Goal: Task Accomplishment & Management: Use online tool/utility

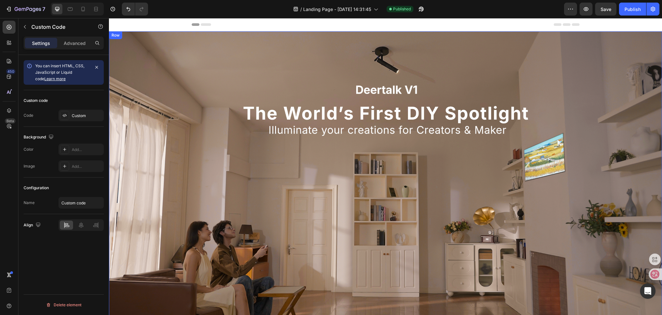
scroll to position [226, 0]
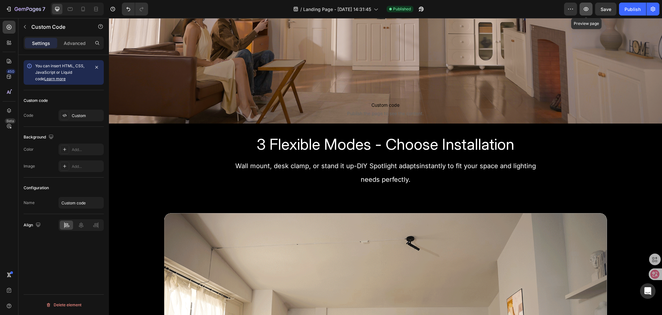
click at [586, 9] on icon "button" at bounding box center [585, 9] width 6 height 6
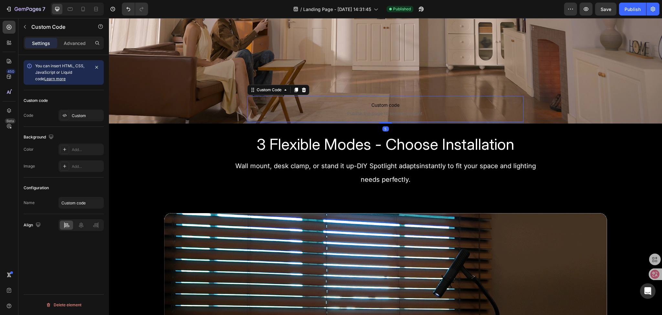
click at [359, 110] on span "Publish the page to see the content." at bounding box center [385, 113] width 277 height 6
click at [75, 115] on div "Custom" at bounding box center [87, 116] width 30 height 6
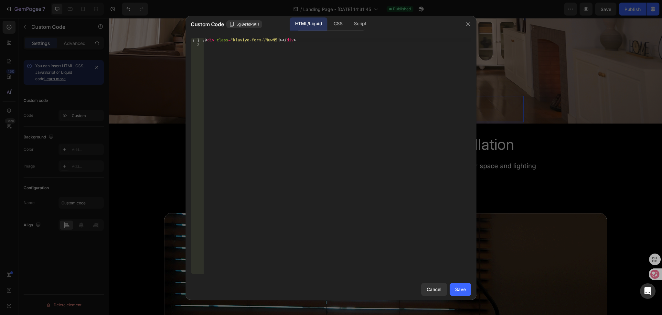
type textarea "<div class="klaviyo-form-VNuwN5"></div>"
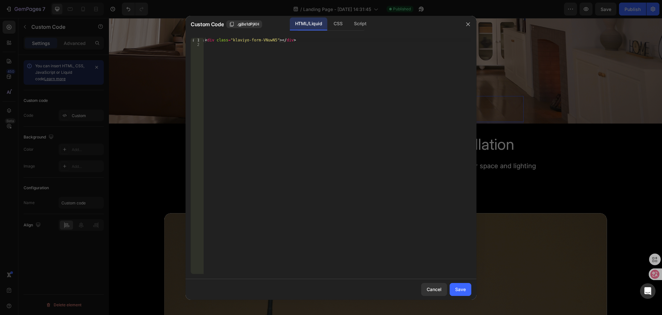
click at [298, 41] on div "< div class = "klaviyo-form-VNuwN5" > </ div >" at bounding box center [337, 160] width 267 height 245
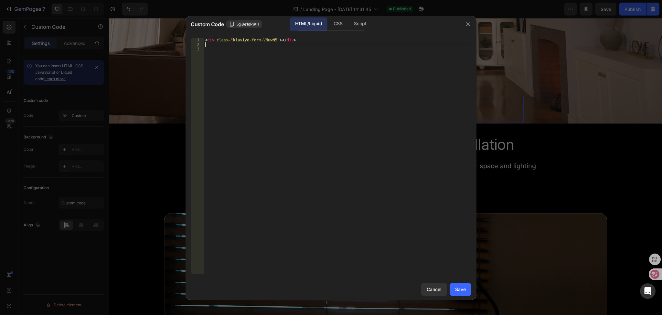
paste textarea "<div class="klaviyo-form-VNuwN5"></div>"
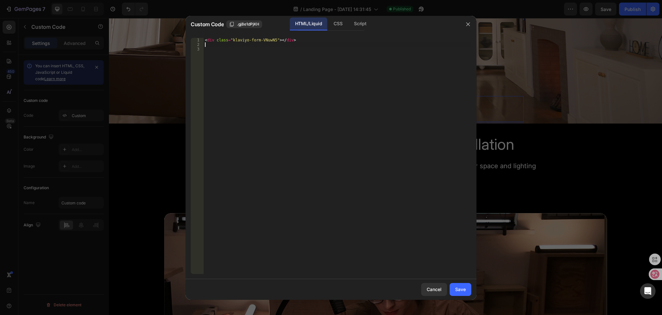
type textarea "<div class="klaviyo-form-VNuwN5"></div>"
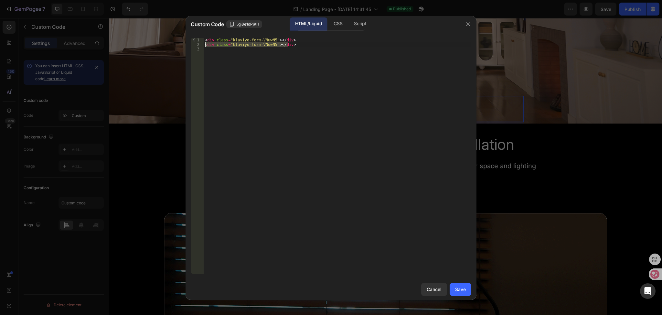
drag, startPoint x: 298, startPoint y: 45, endPoint x: 149, endPoint y: 46, distance: 149.2
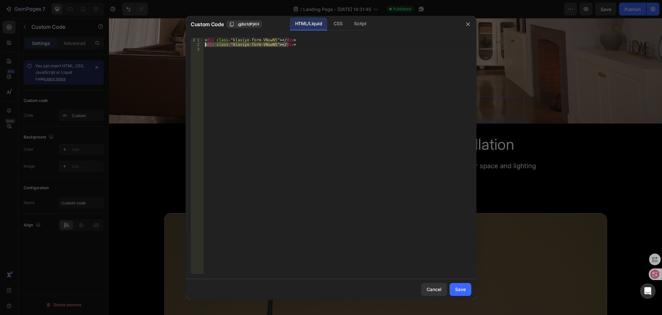
click at [149, 46] on div "Custom Code .gj8e1dPjKH HTML/Liquid CSS Script <div class="klaviyo-form-VNuwN5"…" at bounding box center [331, 157] width 662 height 315
click at [219, 48] on div "< div class = "klaviyo-form-VNuwN5" > </ div >" at bounding box center [337, 160] width 267 height 245
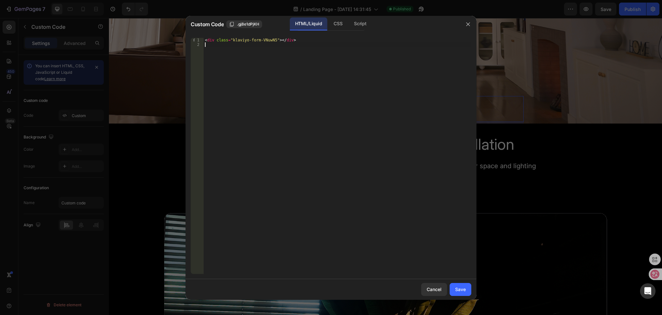
type textarea "<div class="klaviyo-form-VNuwN5"></div>"
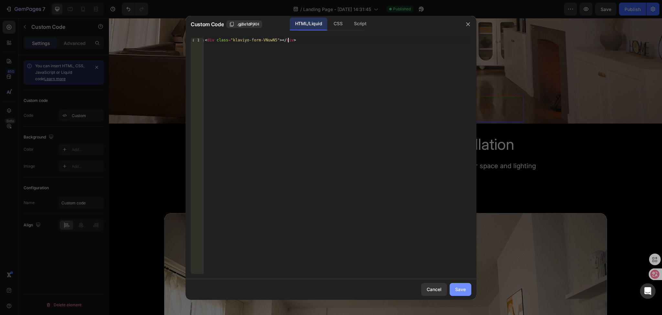
click at [459, 288] on div "Save" at bounding box center [460, 289] width 11 height 7
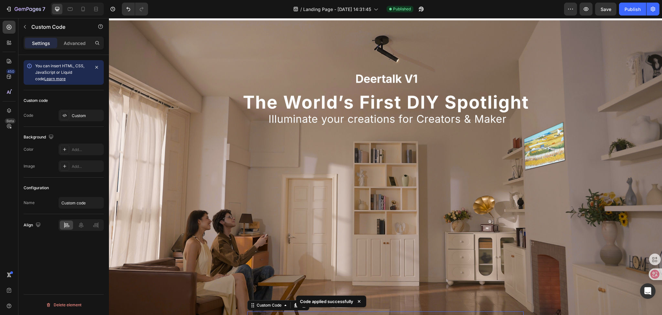
scroll to position [0, 0]
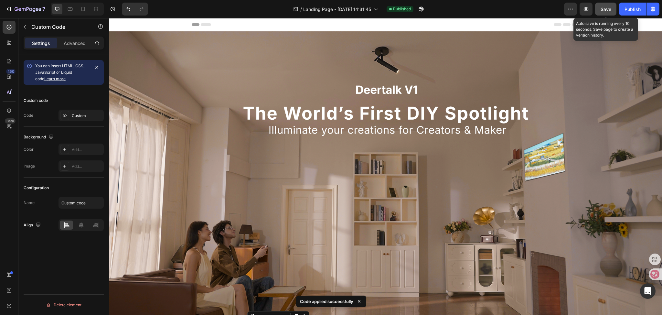
click at [610, 9] on span "Save" at bounding box center [605, 8] width 11 height 5
click at [627, 9] on div "Publish" at bounding box center [632, 9] width 16 height 7
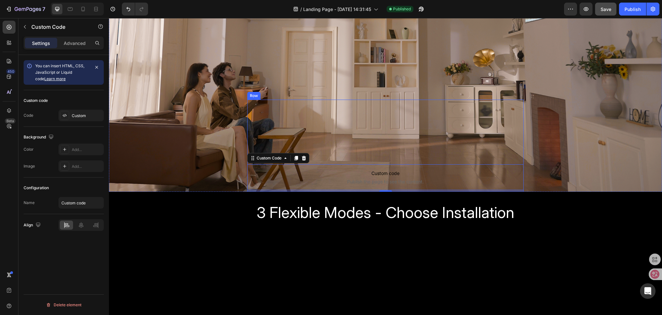
scroll to position [194, 0]
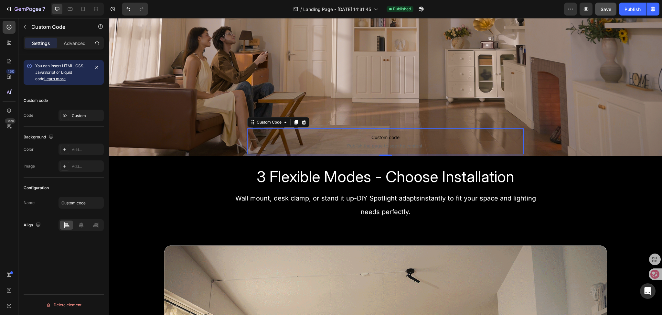
click at [344, 143] on span "Publish the page to see the content." at bounding box center [385, 145] width 277 height 6
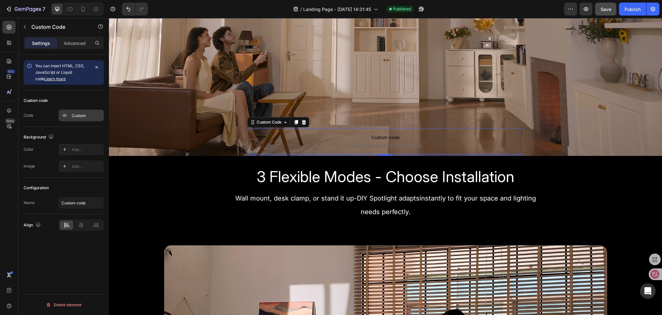
click at [72, 117] on div "Custom" at bounding box center [87, 116] width 30 height 6
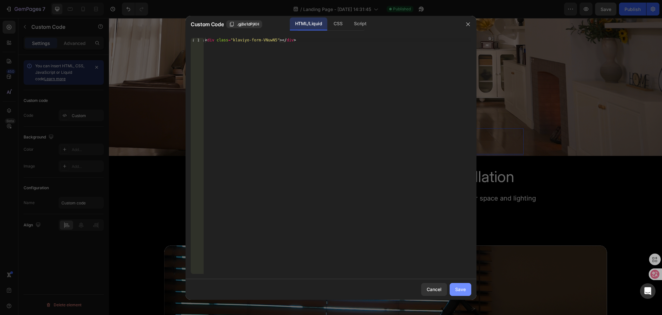
click at [462, 288] on div "Save" at bounding box center [460, 289] width 11 height 7
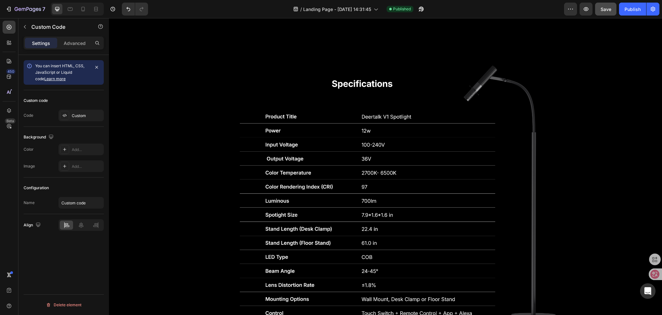
scroll to position [1968, 0]
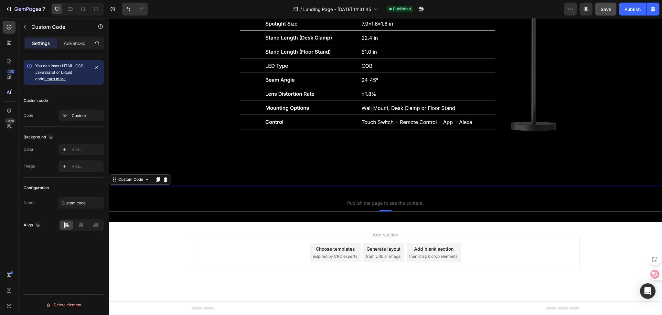
click at [353, 204] on span "Publish the page to see the content." at bounding box center [385, 203] width 553 height 6
click at [79, 118] on div "Custom" at bounding box center [87, 116] width 30 height 6
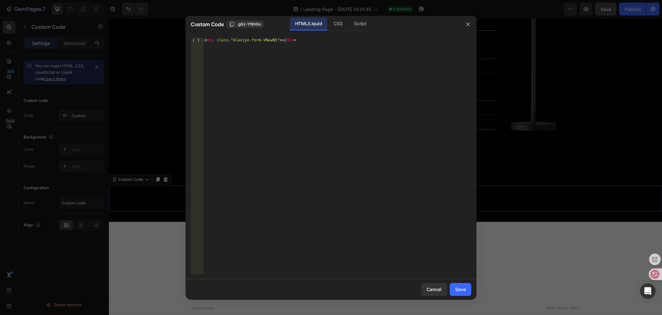
type textarea "<div class="klaviyo-form-VNuwN5"></div>"
click at [290, 40] on div "< div class = "klaviyo-form-VNuwN5" > </ div >" at bounding box center [337, 160] width 267 height 245
paste textarea "<div class="klaviyo-form-VNuwN5"></div>"
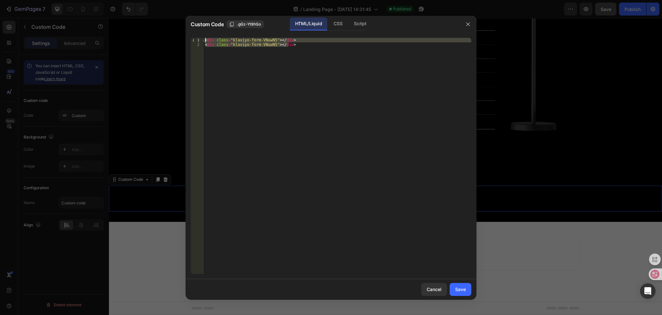
drag, startPoint x: 292, startPoint y: 46, endPoint x: 93, endPoint y: 24, distance: 200.2
click at [93, 24] on div "Custom Code .gGz-Yt9hSo HTML/Liquid CSS Script <div class="klaviyo-form-VNuwN5"…" at bounding box center [331, 157] width 662 height 315
type textarea "<div class="klaviyo-form-VNuwN5"></div> <div class="klaviyo-form-VNuwN5"></div>"
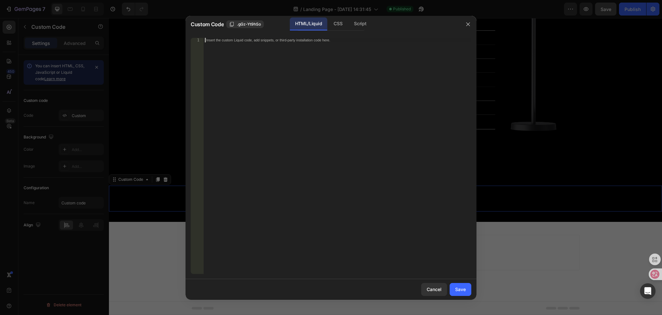
paste textarea "<div class="klaviyo-form-VNuwN5"></div>"
type textarea "<div class="klaviyo-form-VNuwN5"></div>"
click at [461, 288] on div "Save" at bounding box center [460, 289] width 11 height 7
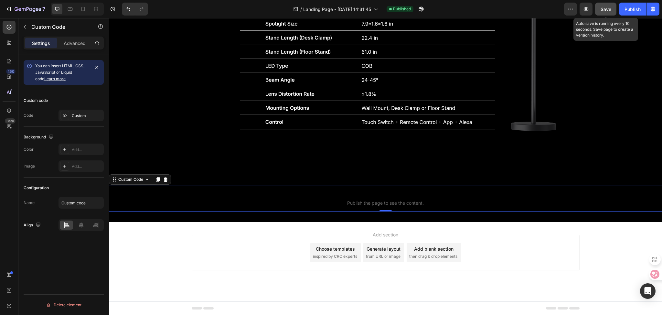
click at [607, 10] on span "Save" at bounding box center [605, 8] width 11 height 5
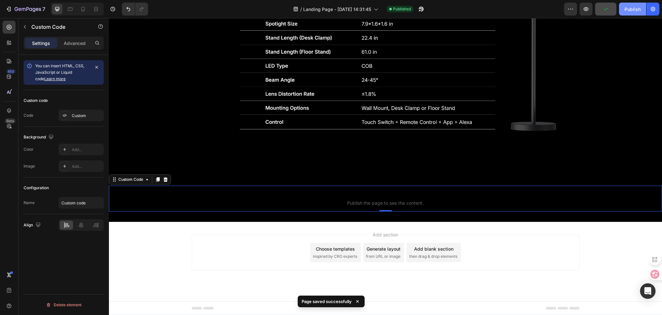
click at [627, 11] on div "Publish" at bounding box center [632, 9] width 16 height 7
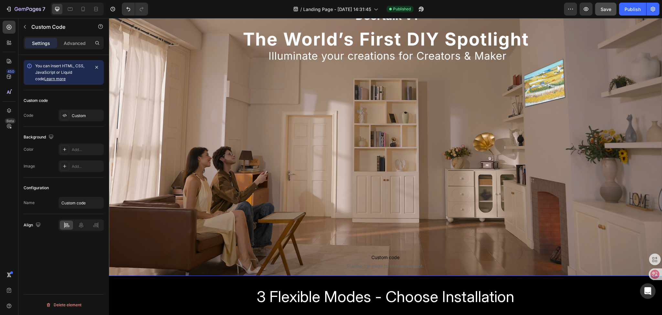
scroll to position [162, 0]
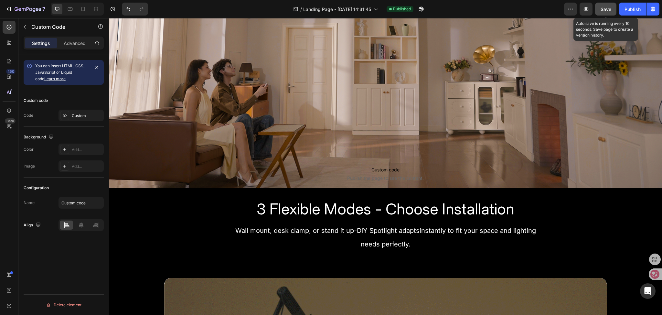
click at [607, 10] on span "Save" at bounding box center [605, 8] width 11 height 5
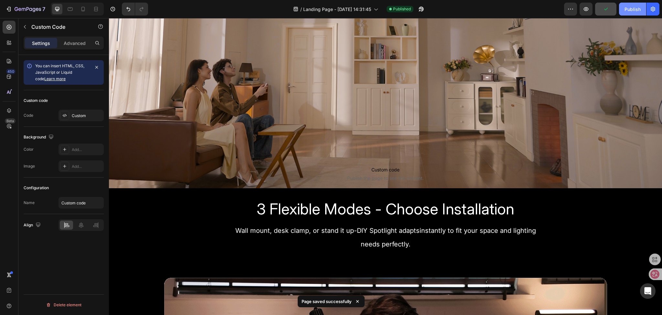
click at [633, 11] on div "Publish" at bounding box center [632, 9] width 16 height 7
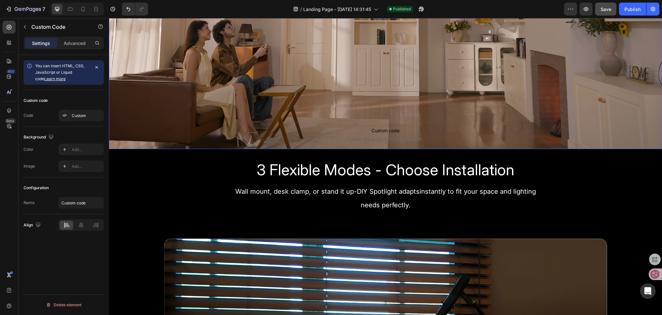
scroll to position [258, 0]
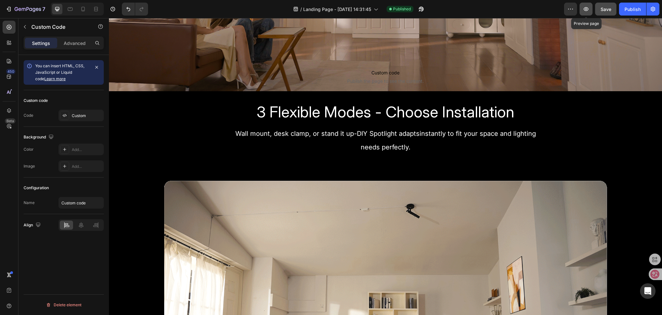
click at [584, 11] on icon "button" at bounding box center [585, 9] width 6 height 6
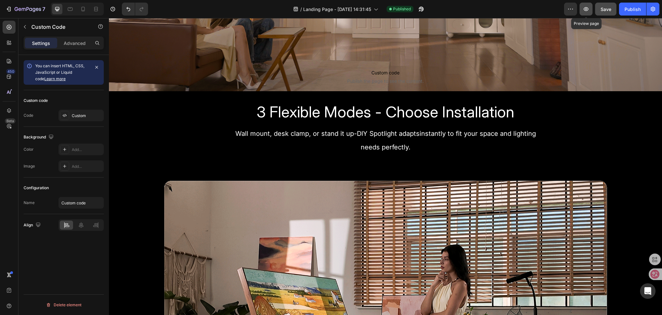
click at [585, 10] on icon "button" at bounding box center [585, 9] width 5 height 4
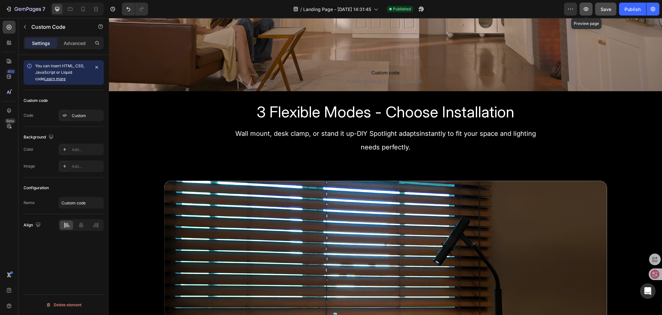
click at [582, 11] on button "button" at bounding box center [585, 9] width 13 height 13
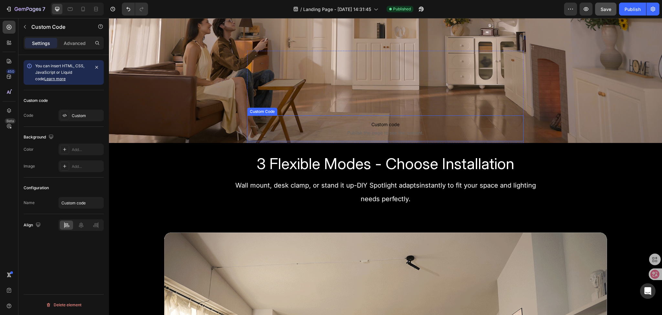
scroll to position [129, 0]
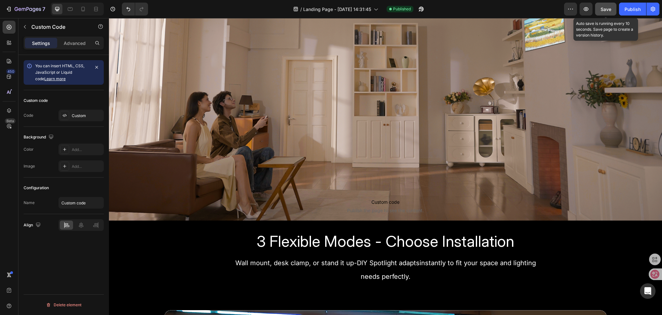
click at [601, 10] on span "Save" at bounding box center [605, 8] width 11 height 5
click at [600, 12] on button "Save" at bounding box center [605, 9] width 21 height 13
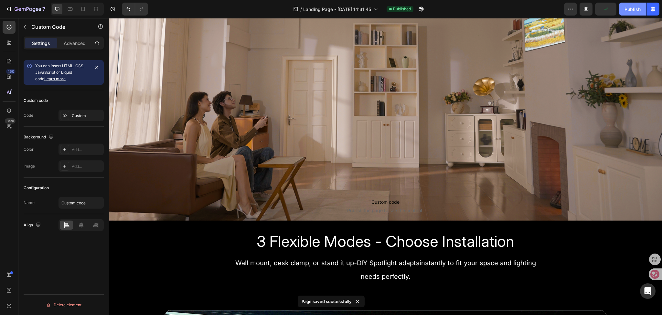
click at [630, 11] on div "Publish" at bounding box center [632, 9] width 16 height 7
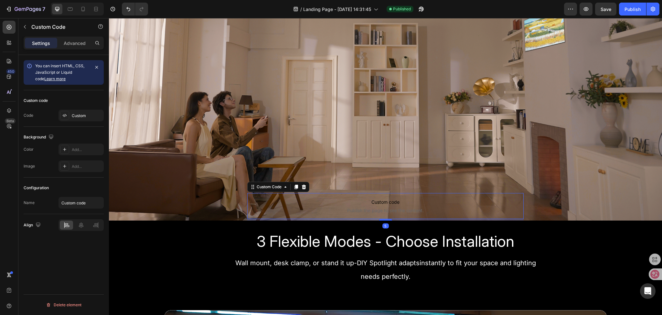
click at [288, 201] on span "Custom code" at bounding box center [385, 202] width 277 height 8
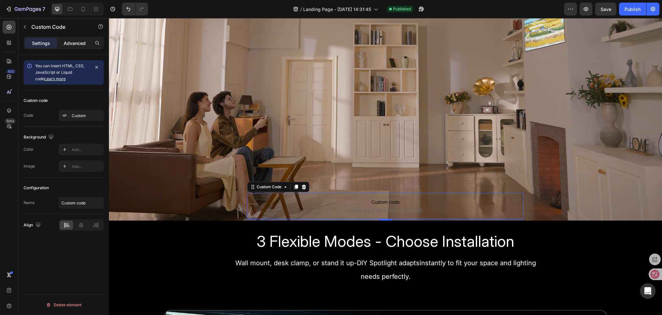
click at [71, 47] on div "Advanced" at bounding box center [74, 43] width 32 height 10
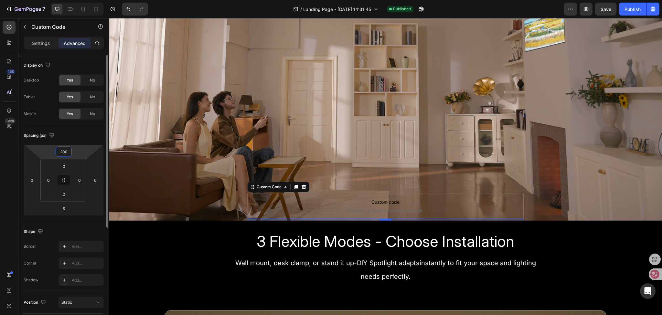
click at [61, 151] on input "200" at bounding box center [63, 152] width 13 height 10
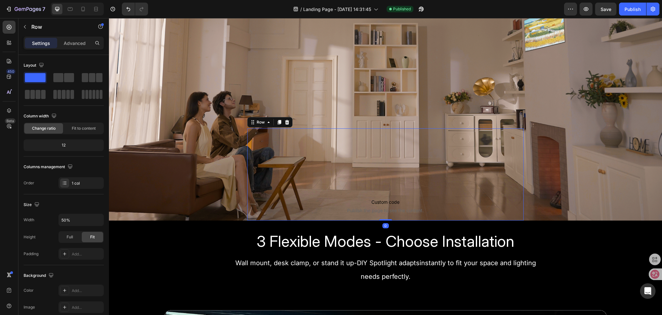
click at [320, 164] on div "Custom code Publish the page to see the content. Custom Code Sign Up Now to Sec…" at bounding box center [385, 174] width 277 height 92
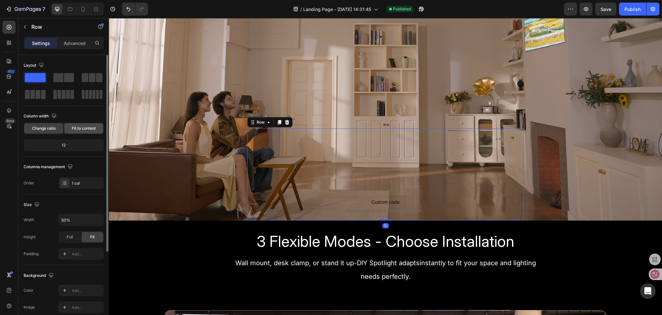
click at [87, 128] on span "Fit to content" at bounding box center [84, 128] width 24 height 6
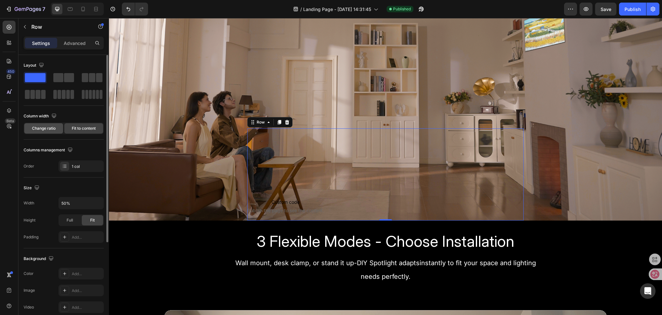
click at [48, 130] on span "Change ratio" at bounding box center [44, 128] width 24 height 6
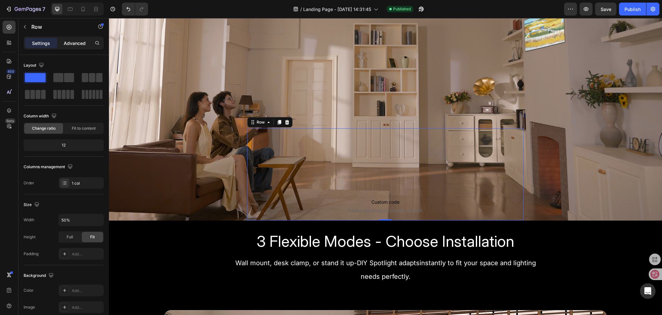
click at [67, 42] on p "Advanced" at bounding box center [75, 43] width 22 height 7
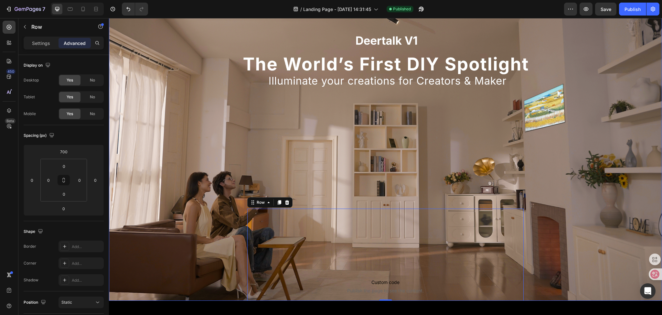
scroll to position [194, 0]
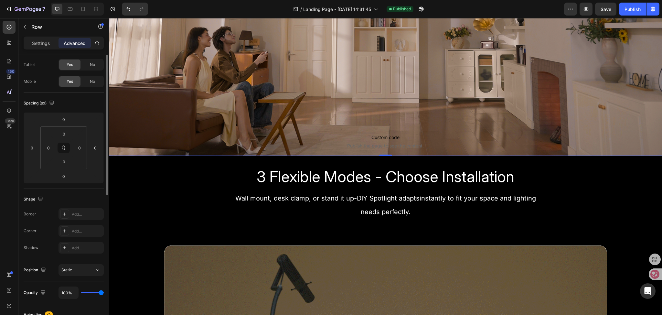
scroll to position [0, 0]
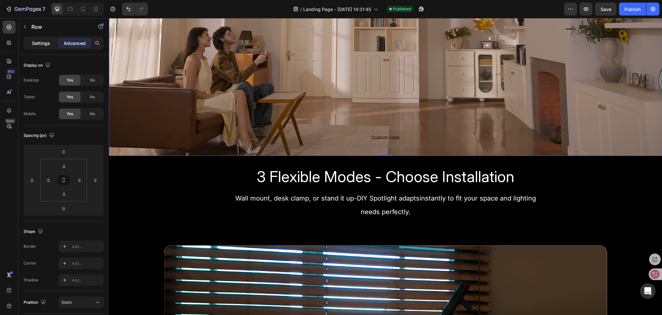
click at [33, 45] on p "Settings" at bounding box center [41, 43] width 18 height 7
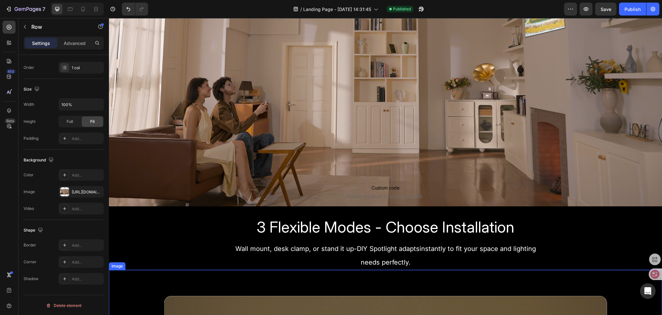
scroll to position [129, 0]
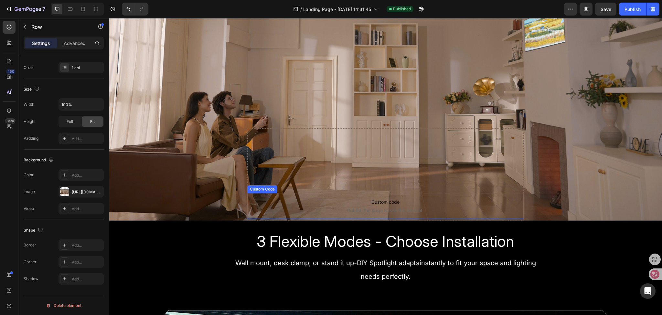
click at [257, 190] on div "Custom Code" at bounding box center [262, 189] width 30 height 8
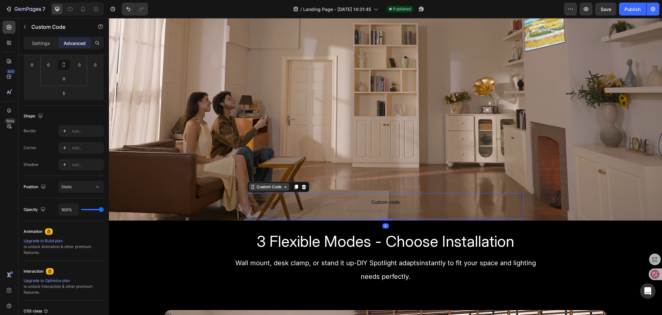
scroll to position [0, 0]
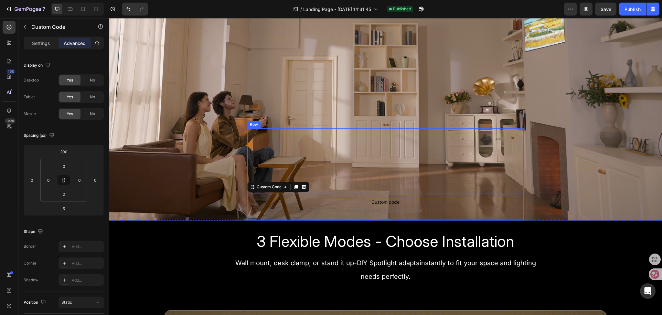
click at [257, 148] on div "Custom code Publish the page to see the content. Custom Code 5 Sign Up Now to S…" at bounding box center [385, 174] width 277 height 92
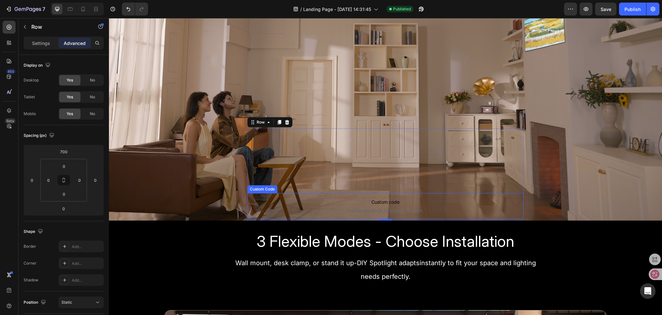
click at [274, 204] on span "Custom code" at bounding box center [385, 202] width 277 height 8
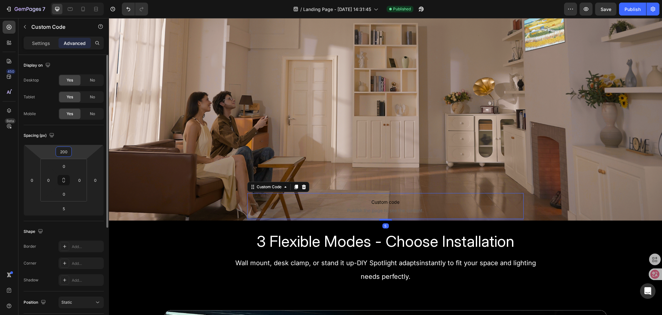
click at [58, 149] on input "200" at bounding box center [63, 152] width 13 height 10
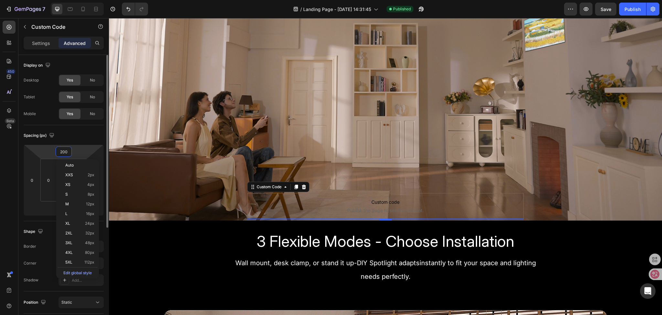
type input "0"
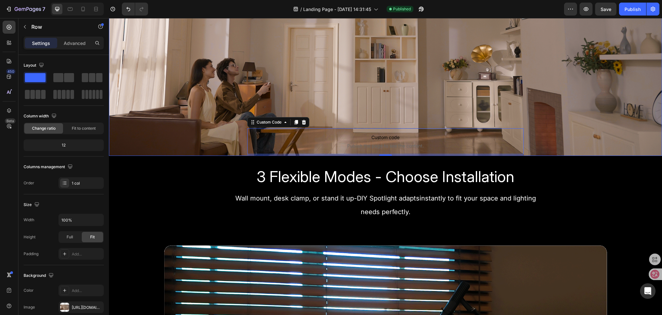
click at [317, 107] on div "Custom code Publish the page to see the content. Custom Code 5 Sign Up Now to S…" at bounding box center [385, 29] width 553 height 254
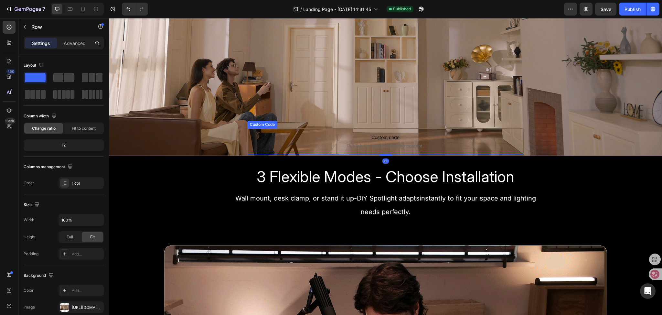
click at [329, 137] on span "Custom code" at bounding box center [385, 137] width 277 height 8
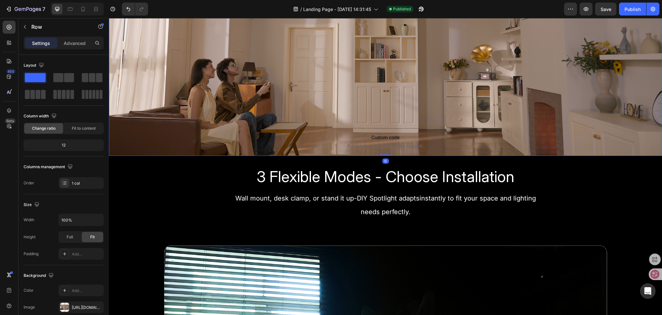
click at [308, 101] on div "Custom code Publish the page to see the content. Custom Code Sign Up Now to Sec…" at bounding box center [385, 29] width 553 height 254
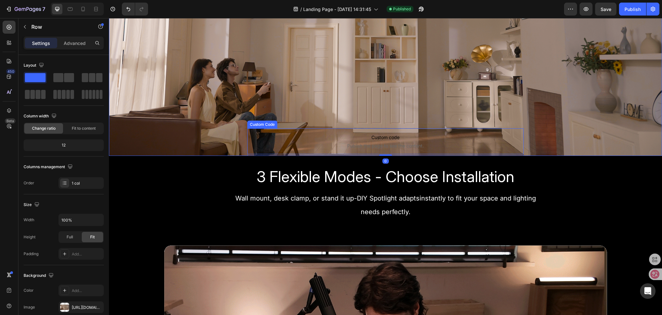
click at [319, 130] on p "Custom code Publish the page to see the content." at bounding box center [385, 141] width 277 height 26
click at [249, 110] on div "Custom code Publish the page to see the content. Custom Code 5 Sign Up Now to S…" at bounding box center [385, 29] width 553 height 254
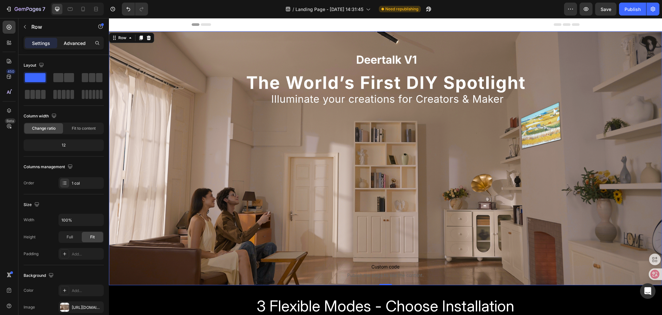
click at [66, 42] on p "Advanced" at bounding box center [75, 43] width 22 height 7
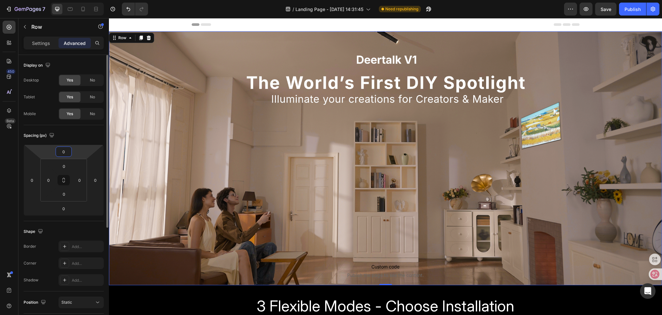
click at [68, 150] on input "0" at bounding box center [63, 152] width 13 height 10
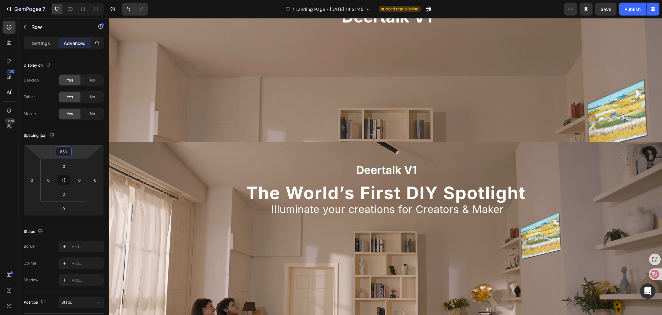
scroll to position [194, 0]
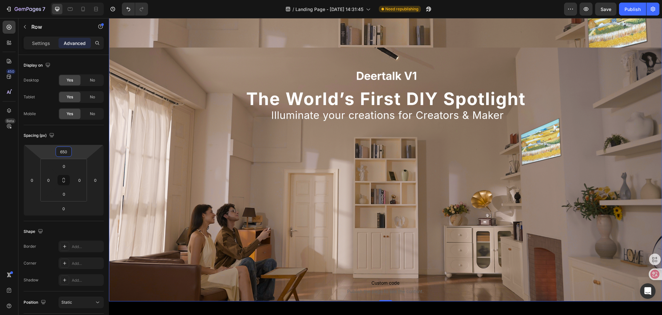
click at [175, 123] on div "Custom code Publish the page to see the content. Custom Code Sign Up Now to Sec…" at bounding box center [385, 174] width 553 height 254
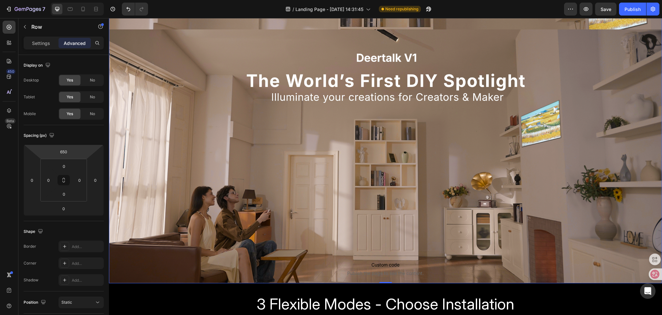
scroll to position [226, 0]
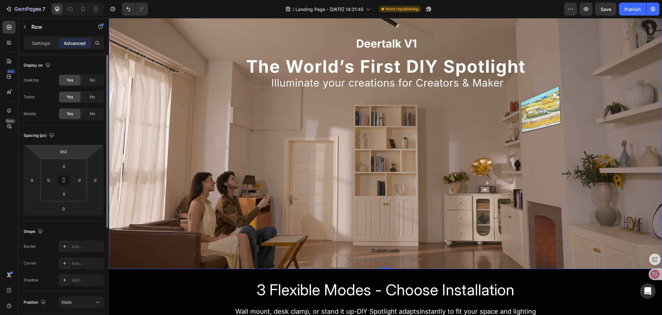
click at [68, 0] on html "7 / Landing Page - [DATE] 14:31:45 Need republishing Preview Save Publish 450 B…" at bounding box center [331, 0] width 662 height 0
click at [69, 152] on input "650" at bounding box center [63, 152] width 13 height 10
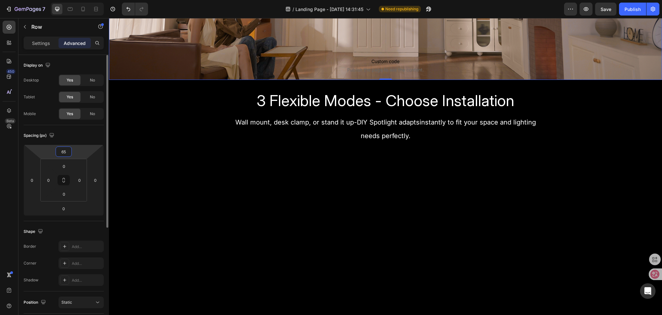
type input "6"
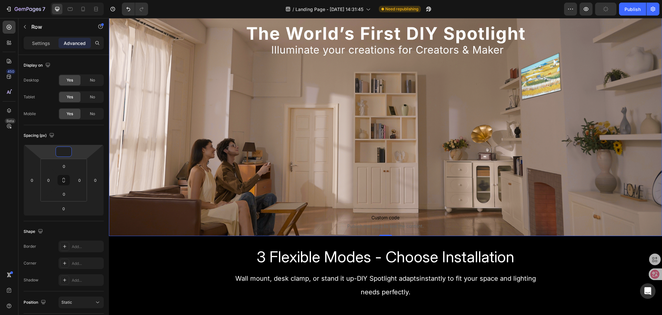
scroll to position [0, 0]
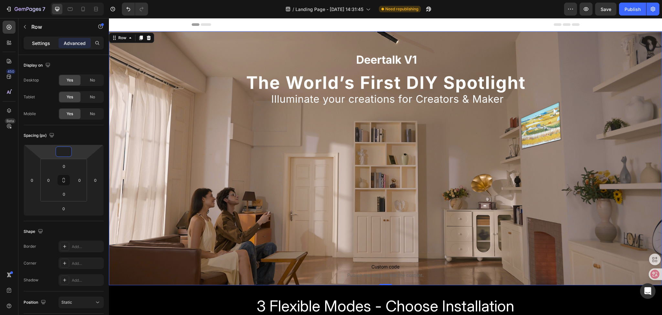
type input "0"
click at [39, 42] on p "Settings" at bounding box center [41, 43] width 18 height 7
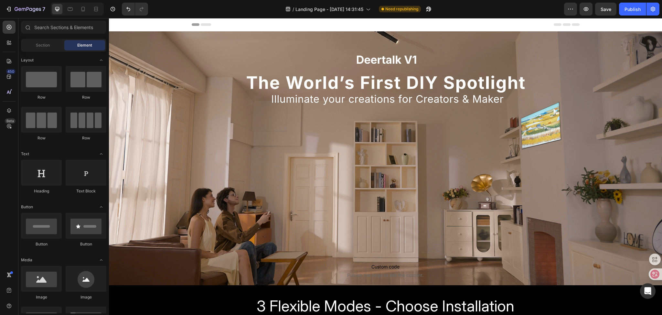
click at [150, 26] on div "Header" at bounding box center [385, 24] width 553 height 13
click at [48, 43] on span "Section" at bounding box center [43, 45] width 14 height 6
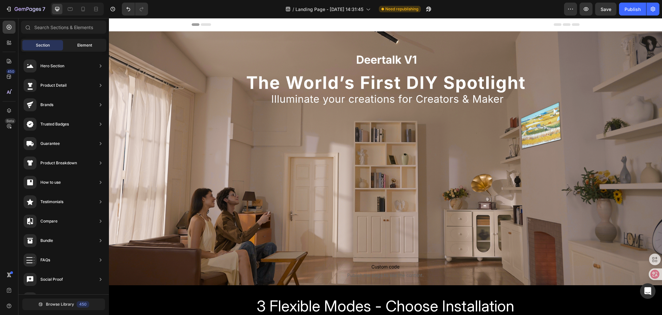
click at [75, 47] on div "Element" at bounding box center [84, 45] width 41 height 10
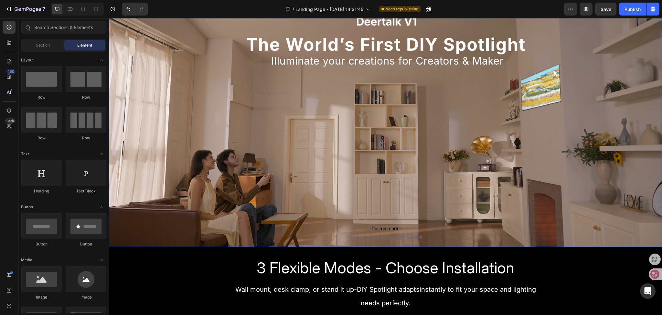
scroll to position [129, 0]
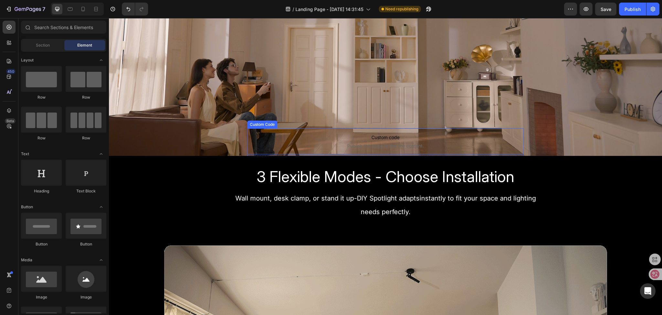
click at [352, 141] on p "Custom code Publish the page to see the content." at bounding box center [385, 141] width 277 height 26
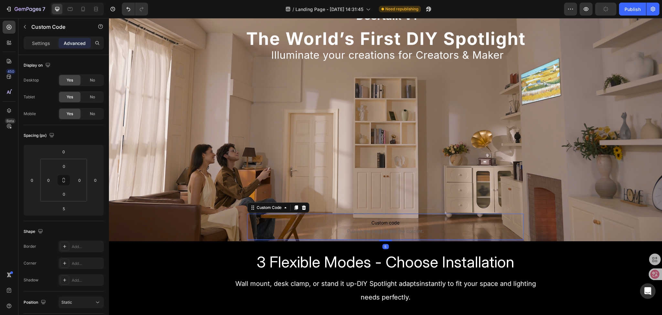
scroll to position [32, 0]
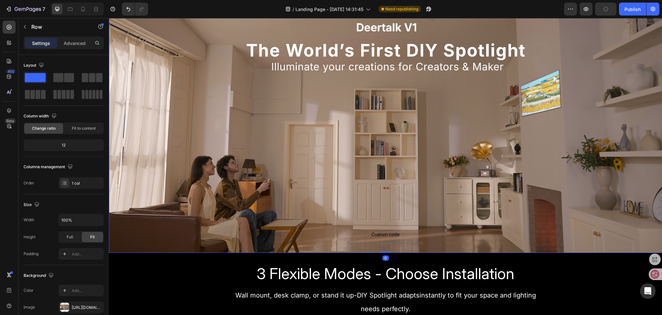
click at [261, 142] on div "Custom code Publish the page to see the content. Custom Code Sign Up Now to Sec…" at bounding box center [385, 126] width 553 height 254
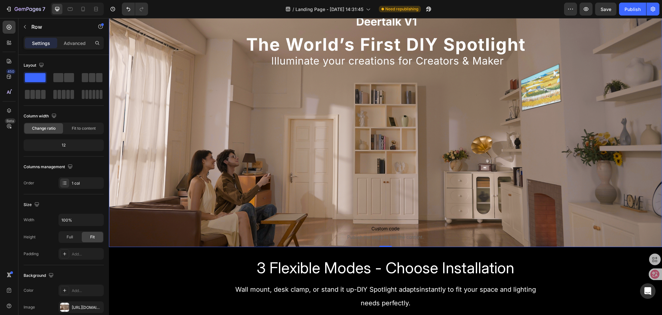
scroll to position [97, 0]
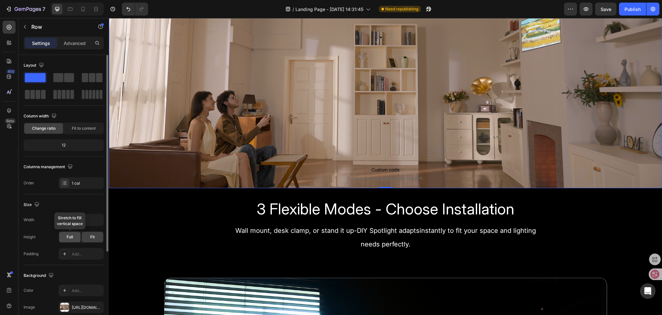
click at [63, 240] on div "Full" at bounding box center [69, 237] width 21 height 10
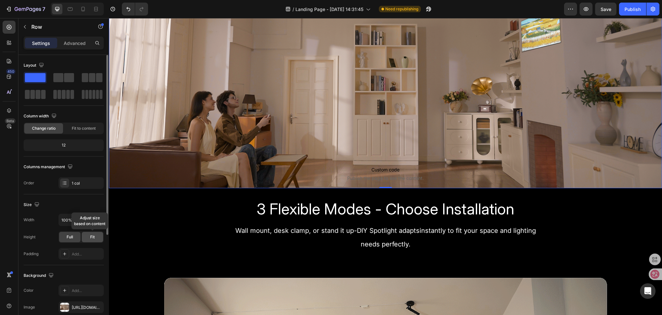
click at [102, 238] on div "Fit" at bounding box center [92, 237] width 21 height 10
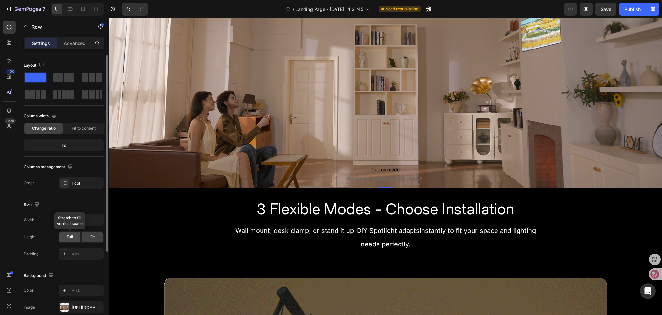
click at [62, 236] on div "Full" at bounding box center [69, 237] width 21 height 10
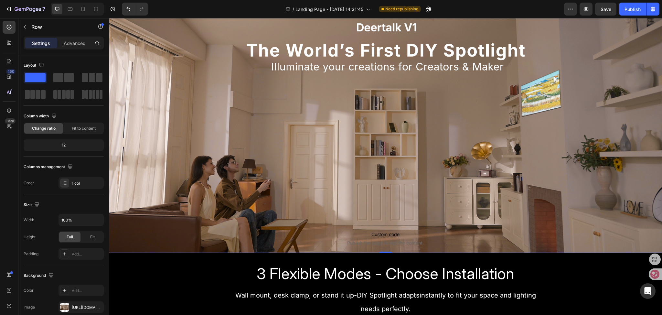
scroll to position [0, 0]
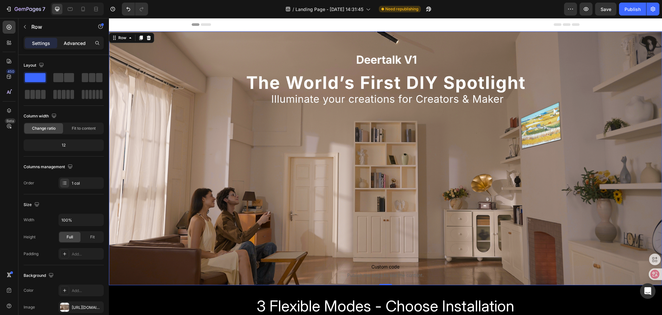
click at [77, 45] on p "Advanced" at bounding box center [75, 43] width 22 height 7
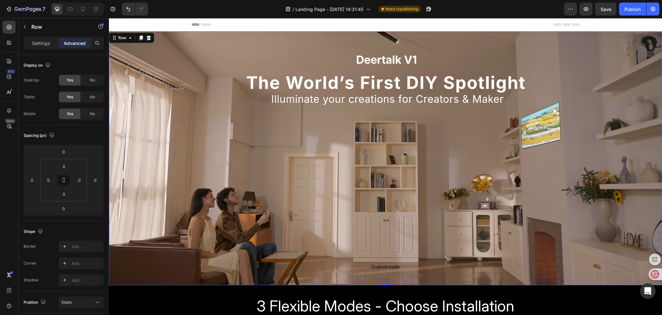
scroll to position [32, 0]
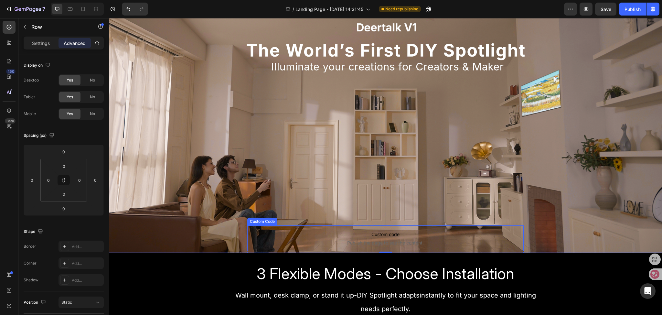
click at [332, 238] on p "Custom code Publish the page to see the content." at bounding box center [385, 238] width 277 height 26
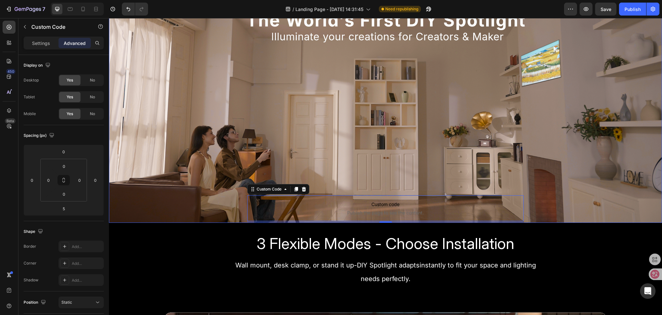
scroll to position [0, 0]
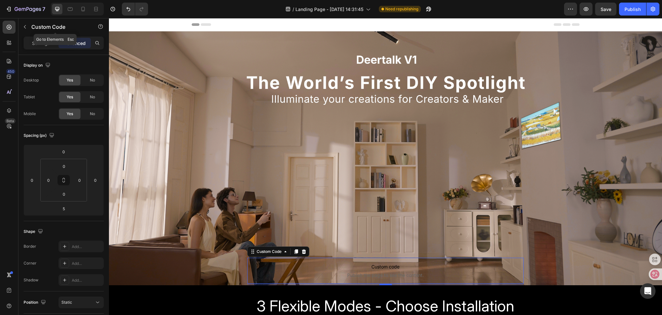
click at [24, 24] on button "button" at bounding box center [25, 27] width 10 height 10
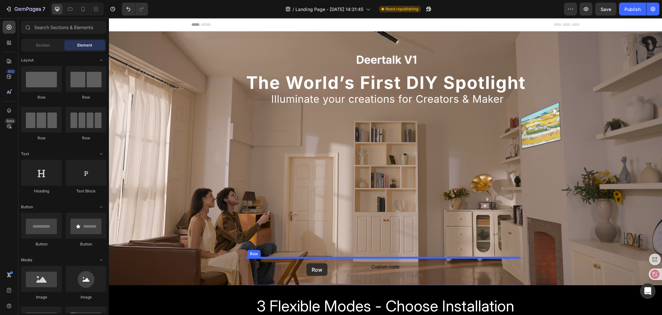
drag, startPoint x: 140, startPoint y: 99, endPoint x: 306, endPoint y: 263, distance: 233.9
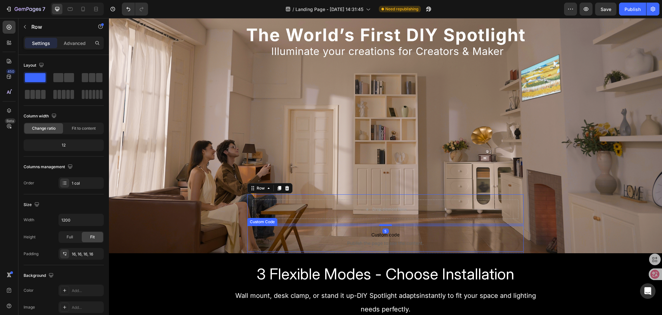
scroll to position [65, 0]
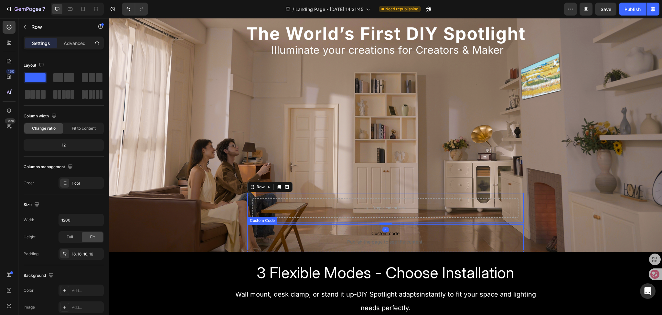
click at [270, 236] on span "Custom code" at bounding box center [385, 233] width 277 height 8
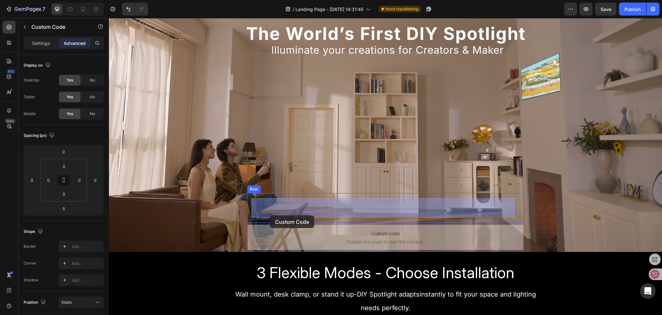
drag, startPoint x: 253, startPoint y: 220, endPoint x: 270, endPoint y: 215, distance: 17.9
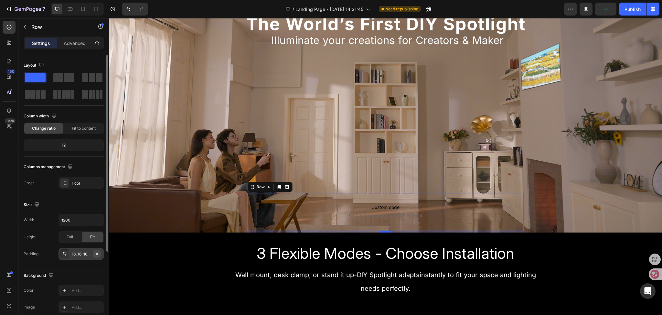
click at [96, 252] on icon "button" at bounding box center [96, 253] width 5 height 5
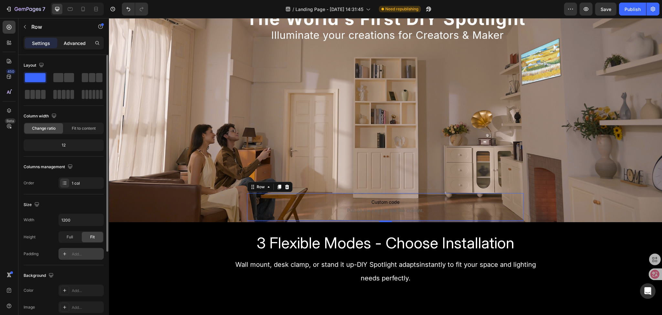
click at [70, 45] on p "Advanced" at bounding box center [75, 43] width 22 height 7
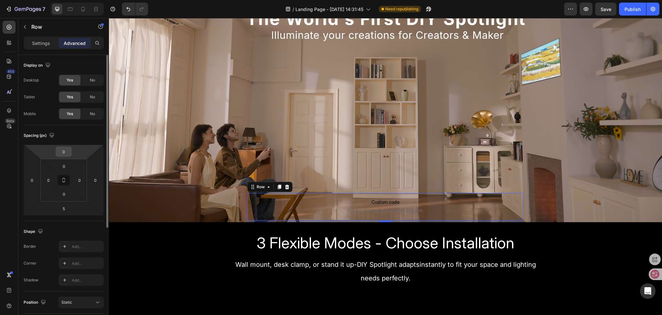
click at [65, 149] on input "0" at bounding box center [63, 152] width 13 height 10
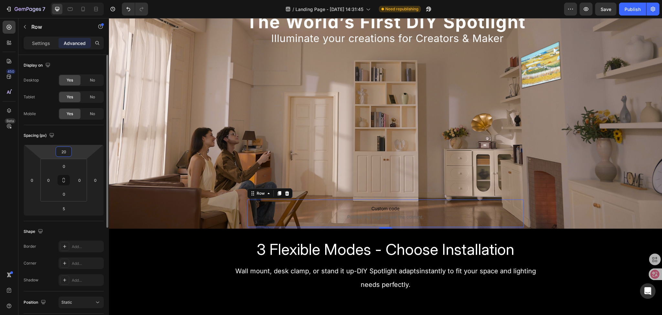
type input "200"
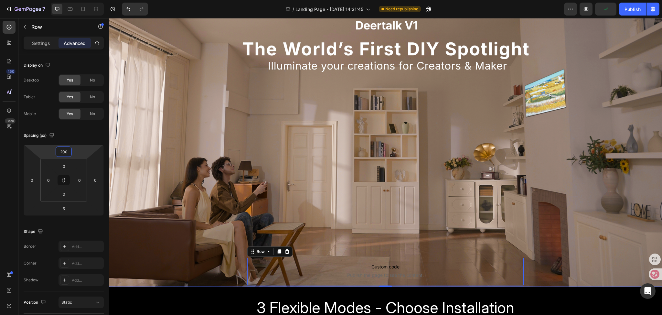
click at [154, 206] on div "Custom code Publish the page to see the content. Custom Code Row 5 Sign Up Now …" at bounding box center [385, 127] width 553 height 320
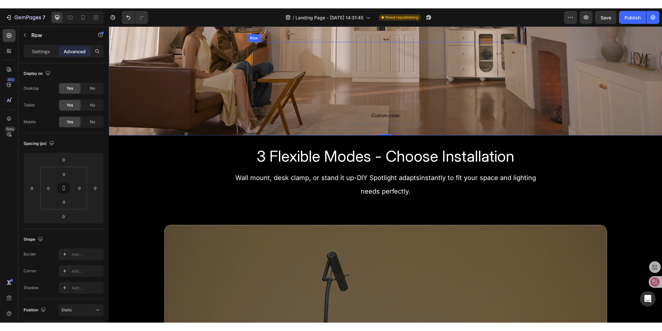
scroll to position [226, 0]
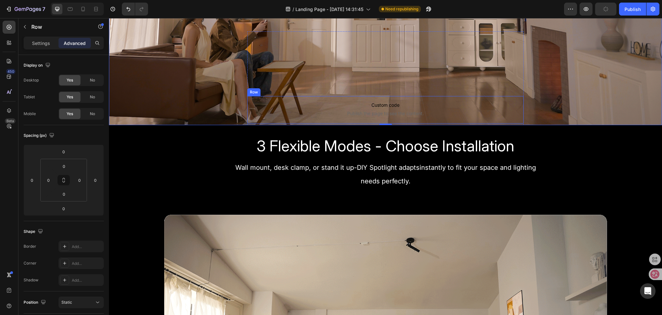
click at [252, 123] on div "Custom code Publish the page to see the content. Custom Code" at bounding box center [385, 109] width 277 height 27
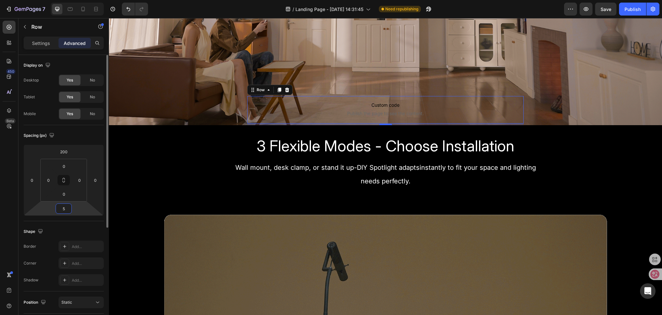
type input "0"
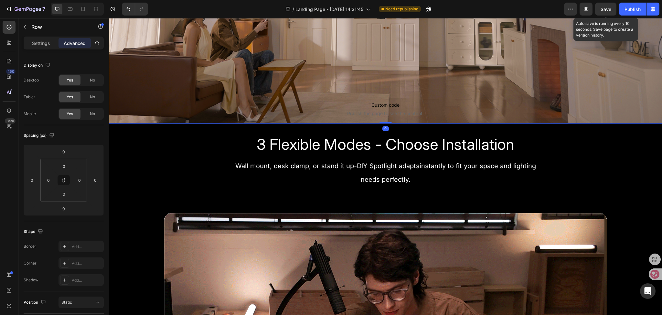
click at [606, 11] on span "Save" at bounding box center [605, 8] width 11 height 5
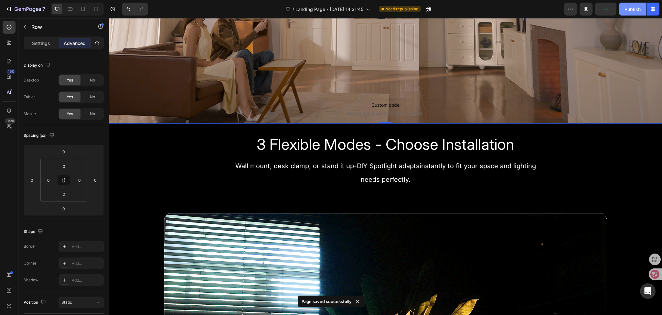
click at [626, 12] on div "Publish" at bounding box center [632, 9] width 16 height 7
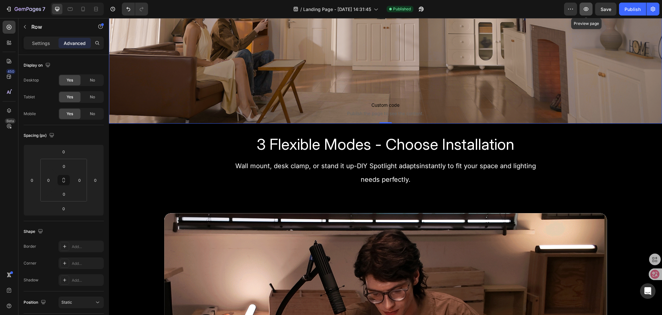
click at [583, 12] on button "button" at bounding box center [585, 9] width 13 height 13
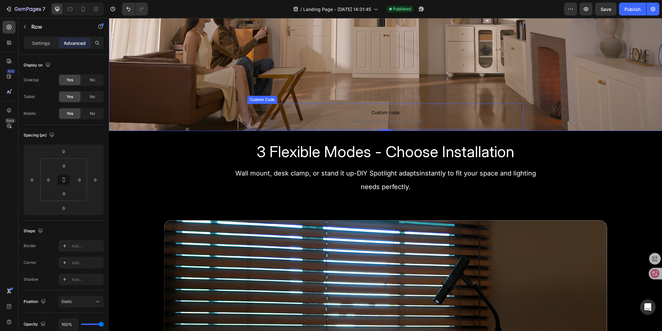
scroll to position [194, 0]
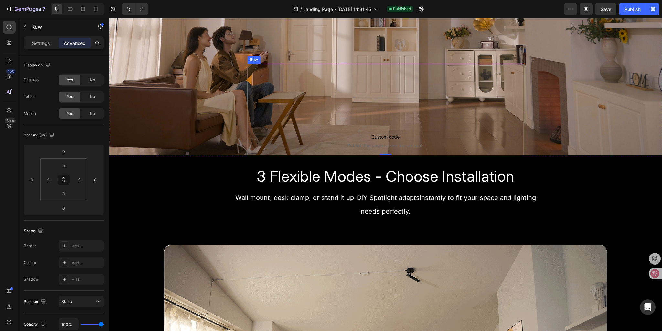
click at [316, 108] on div "Custom code Publish the page to see the content. Custom Code Row Sign Up Now to…" at bounding box center [385, 110] width 277 height 92
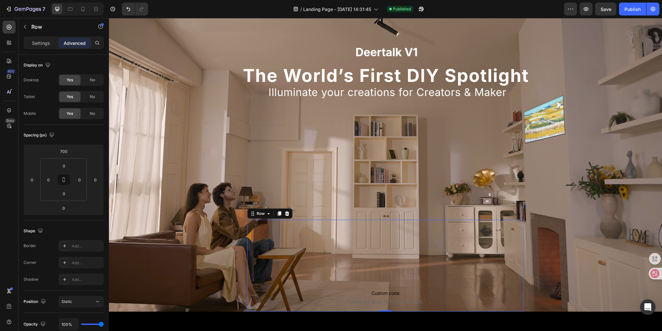
scroll to position [0, 0]
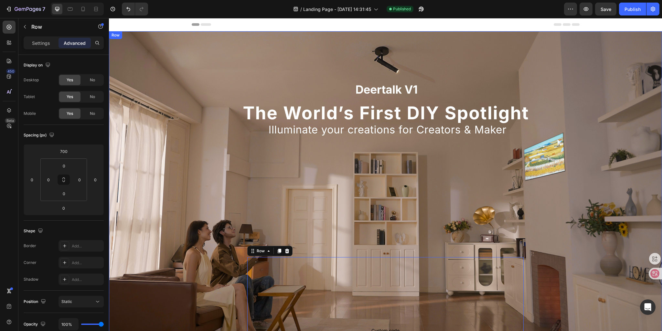
click at [281, 56] on div "Custom code Publish the page to see the content. Custom Code Row Sign Up Now to…" at bounding box center [385, 190] width 553 height 318
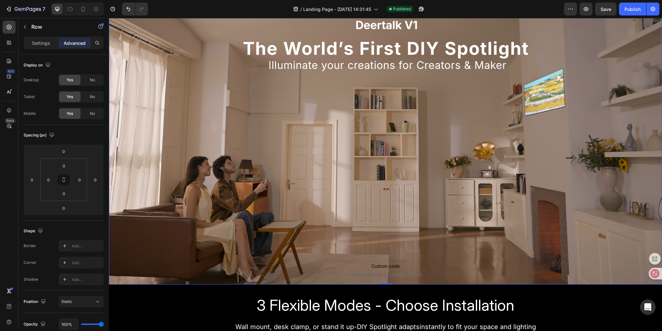
scroll to position [97, 0]
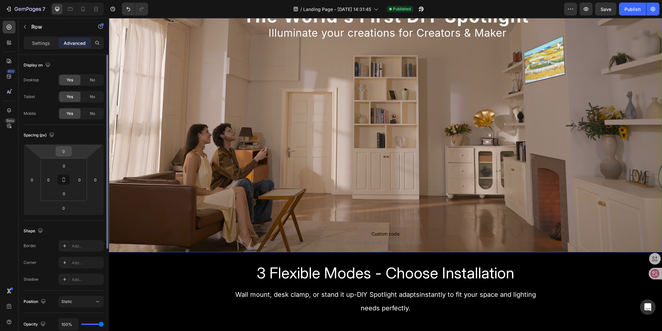
click at [61, 152] on input "0" at bounding box center [63, 152] width 13 height 10
click at [65, 153] on input "0" at bounding box center [63, 152] width 13 height 10
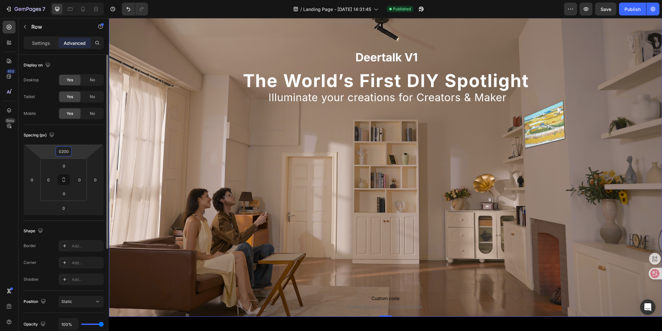
type input "200"
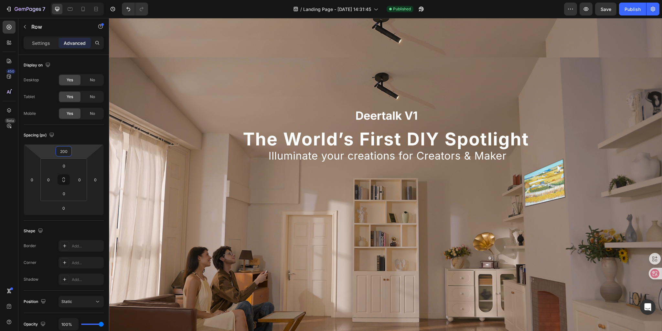
scroll to position [0, 0]
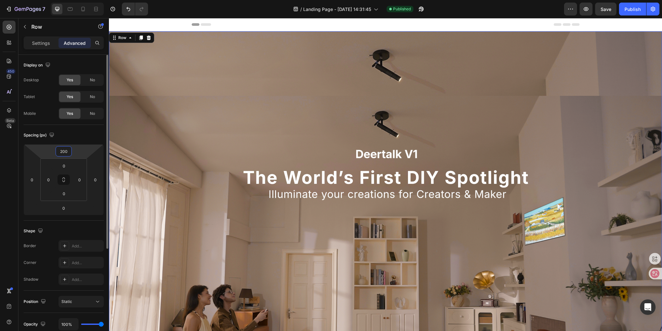
drag, startPoint x: 68, startPoint y: 151, endPoint x: 26, endPoint y: 145, distance: 43.0
click at [26, 145] on div "200 0 0 0" at bounding box center [64, 179] width 80 height 71
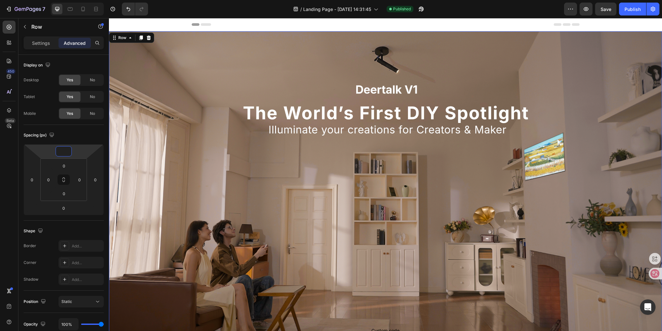
type input "0"
click at [376, 136] on div "Custom code Publish the page to see the content. Custom Code Row Sign Up Now to…" at bounding box center [385, 190] width 553 height 318
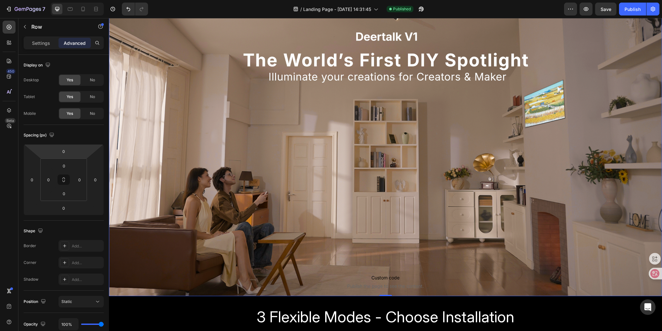
scroll to position [162, 0]
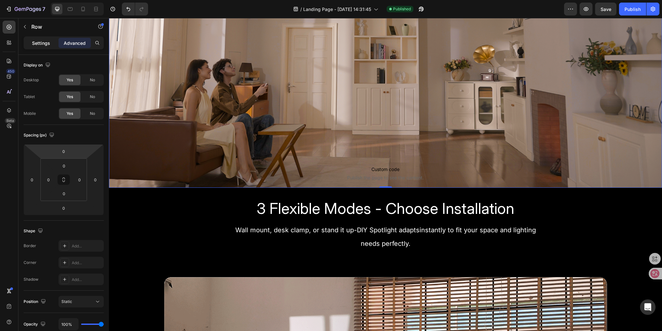
click at [41, 44] on p "Settings" at bounding box center [41, 43] width 18 height 7
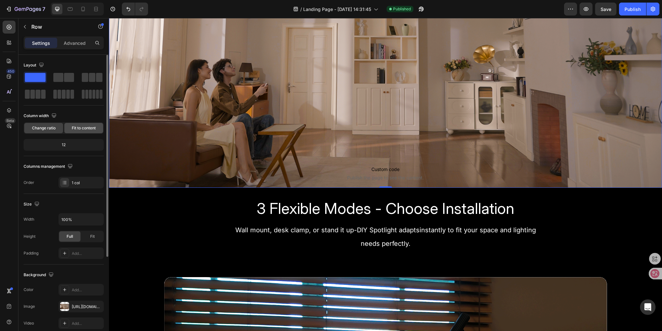
click at [88, 128] on span "Fit to content" at bounding box center [84, 128] width 24 height 6
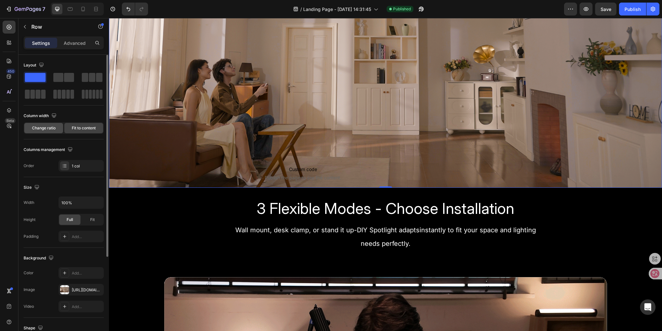
click at [42, 126] on span "Change ratio" at bounding box center [44, 128] width 24 height 6
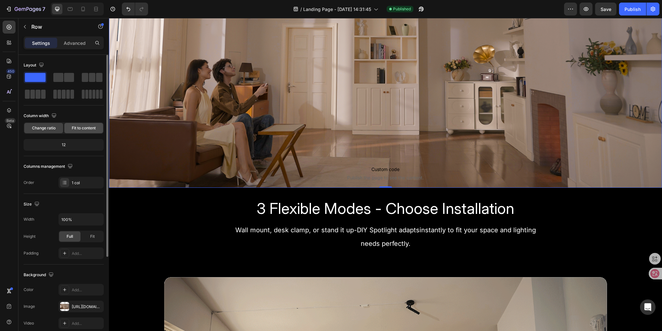
click at [76, 129] on span "Fit to content" at bounding box center [84, 128] width 24 height 6
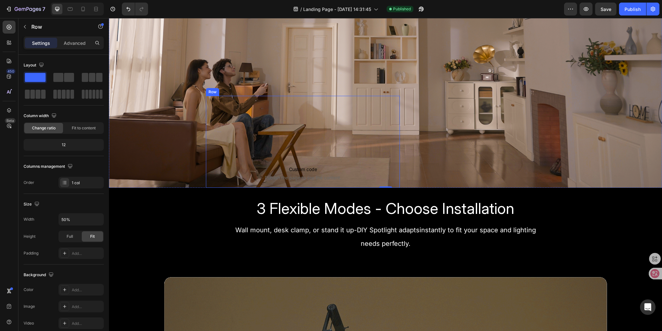
click at [221, 107] on div "Custom code Publish the page to see the content. Custom Code Row Sign Up Now to…" at bounding box center [303, 142] width 194 height 92
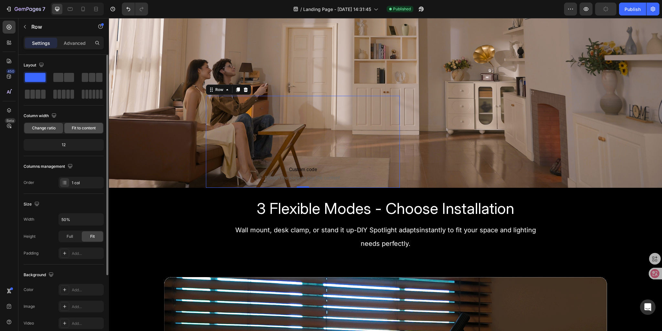
click at [75, 127] on span "Fit to content" at bounding box center [84, 128] width 24 height 6
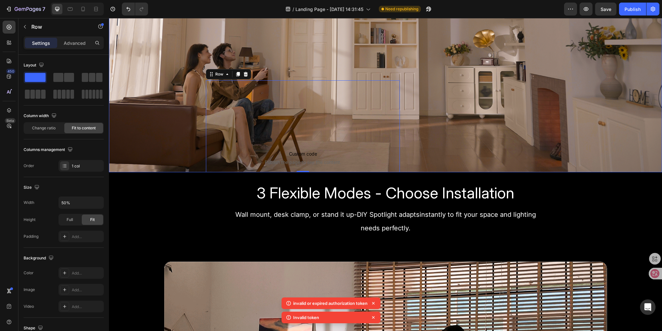
scroll to position [194, 0]
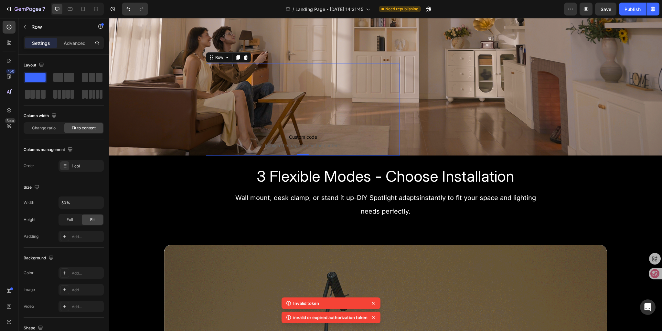
click at [232, 77] on div "Custom code Publish the page to see the content. Custom Code Row Sign Up Now to…" at bounding box center [303, 110] width 194 height 92
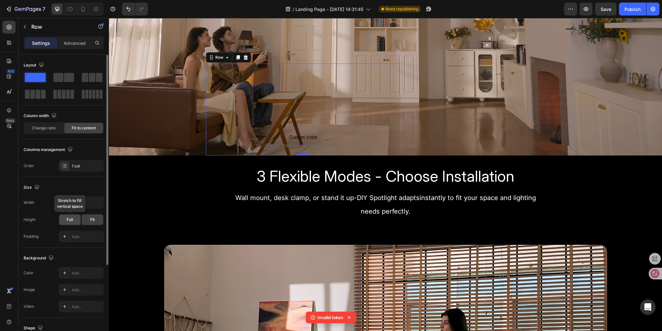
click at [63, 221] on div "Full" at bounding box center [69, 220] width 21 height 10
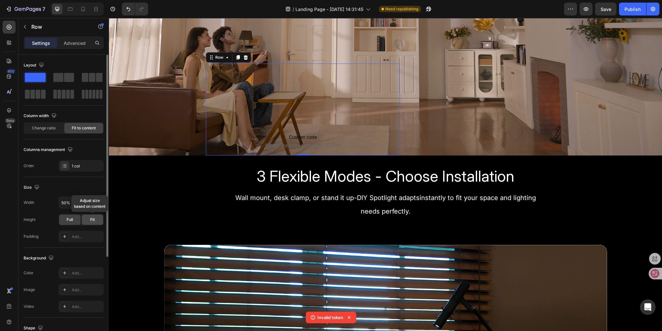
click at [91, 218] on span "Fit" at bounding box center [92, 220] width 5 height 6
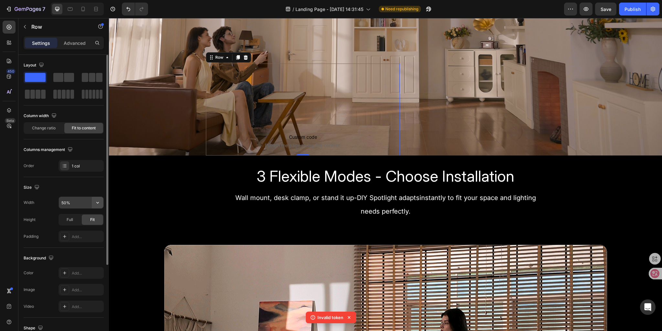
click at [96, 202] on icon "button" at bounding box center [97, 203] width 6 height 6
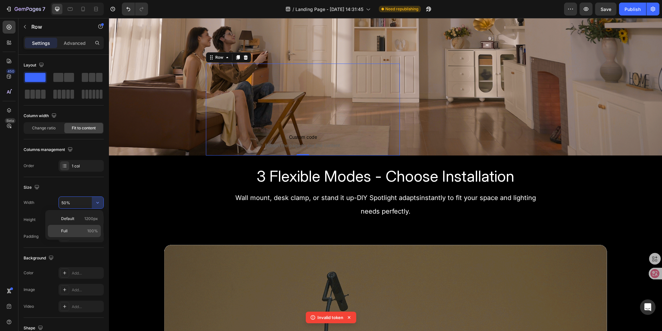
click at [73, 230] on p "Full 100%" at bounding box center [79, 231] width 37 height 6
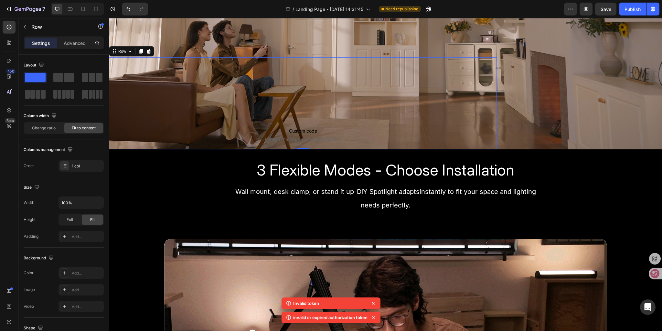
scroll to position [226, 0]
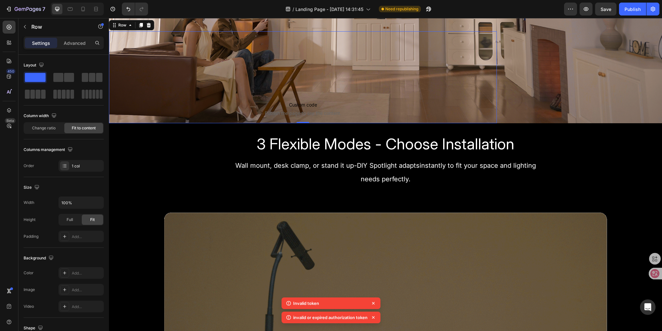
type input "50%"
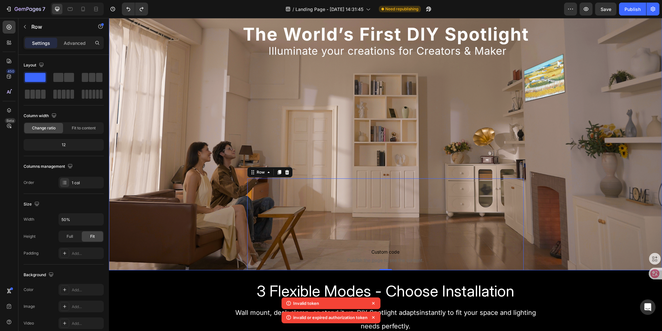
scroll to position [65, 0]
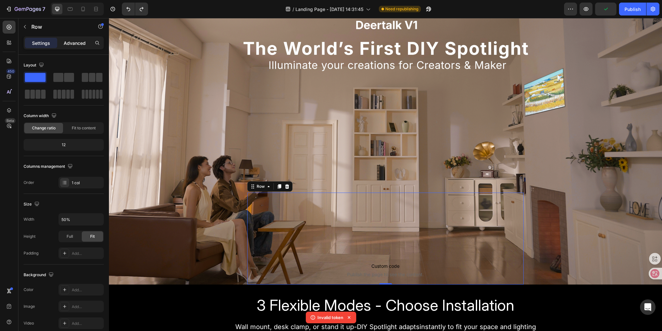
click at [64, 43] on p "Advanced" at bounding box center [75, 43] width 22 height 7
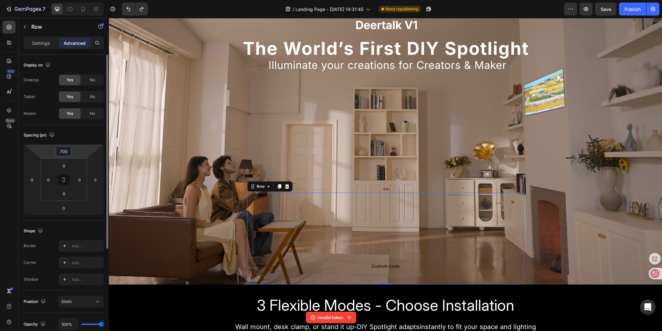
click at [65, 153] on input "700" at bounding box center [63, 152] width 13 height 10
click at [290, 233] on div "Custom code Publish the page to see the content. Custom Code Row Sign Up Now to…" at bounding box center [385, 239] width 277 height 92
click at [279, 226] on div "Custom code Publish the page to see the content. Custom Code Row Sign Up Now to…" at bounding box center [385, 239] width 277 height 92
click at [251, 107] on div "Custom code Publish the page to see the content. Custom Code Row Sign Up Now to…" at bounding box center [385, 126] width 553 height 318
click at [294, 257] on div "Custom code Publish the page to see the content. Custom Code Row Sign Up Now to…" at bounding box center [385, 239] width 277 height 92
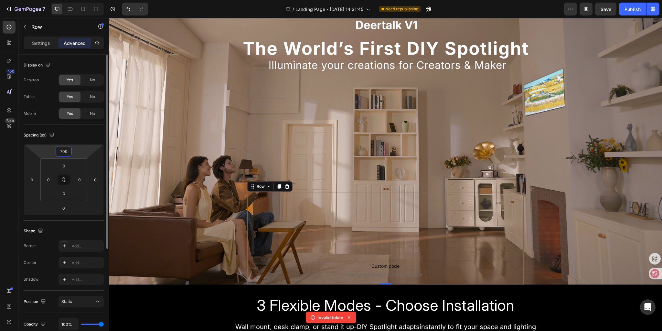
click at [70, 150] on input "700" at bounding box center [63, 152] width 13 height 10
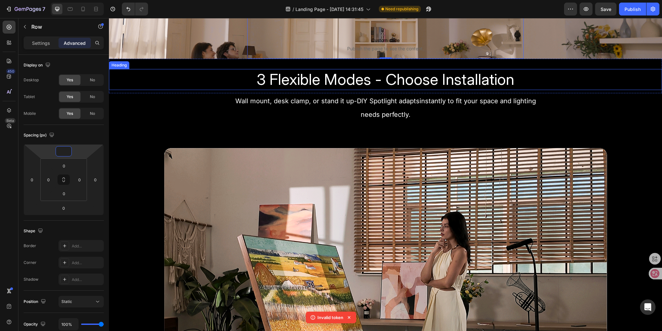
scroll to position [0, 0]
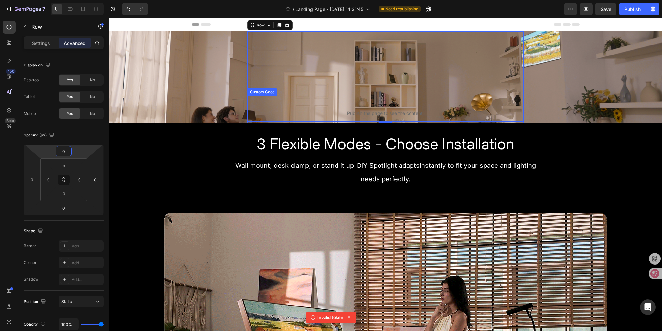
click at [323, 113] on span "Publish the page to see the content." at bounding box center [385, 113] width 277 height 6
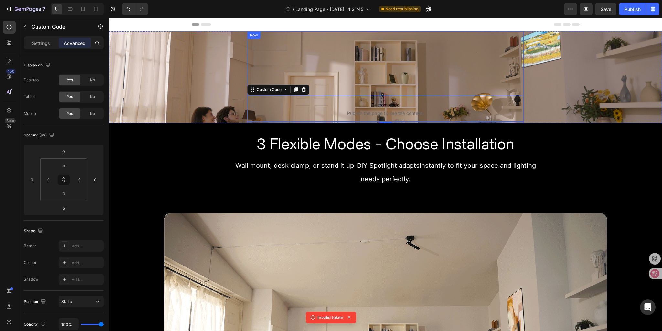
click at [288, 56] on div "Custom code Publish the page to see the content. Custom Code 5 Row Sign Up Now …" at bounding box center [385, 77] width 277 height 92
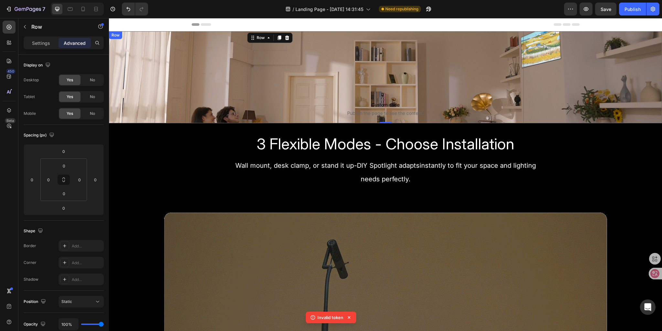
click at [156, 52] on div "Custom code Publish the page to see the content. Custom Code Row Sign Up Now to…" at bounding box center [385, 77] width 553 height 92
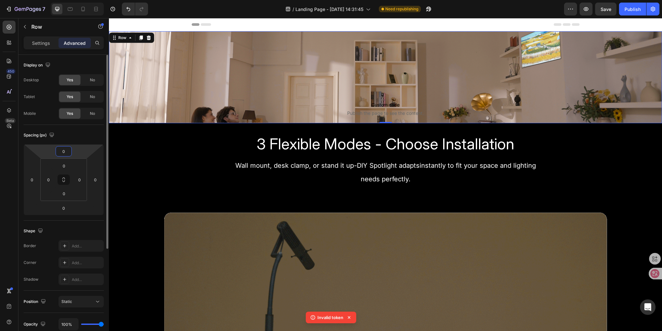
click at [63, 149] on input "0" at bounding box center [63, 152] width 13 height 10
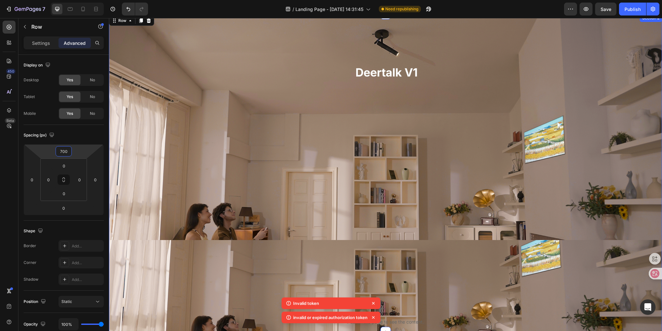
scroll to position [162, 0]
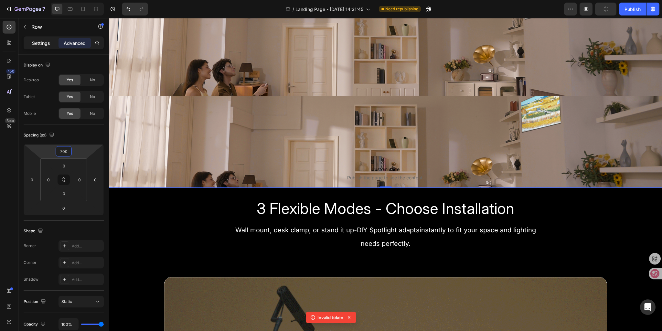
type input "700"
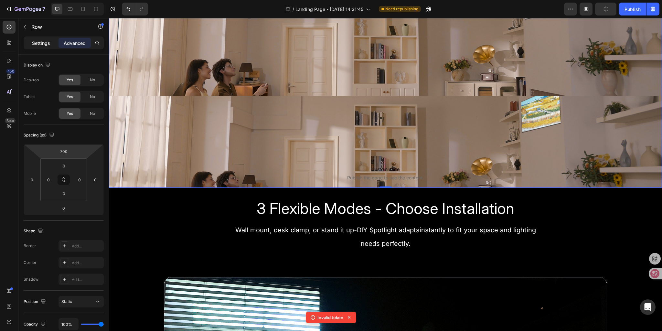
click at [34, 38] on div "Settings" at bounding box center [41, 43] width 32 height 10
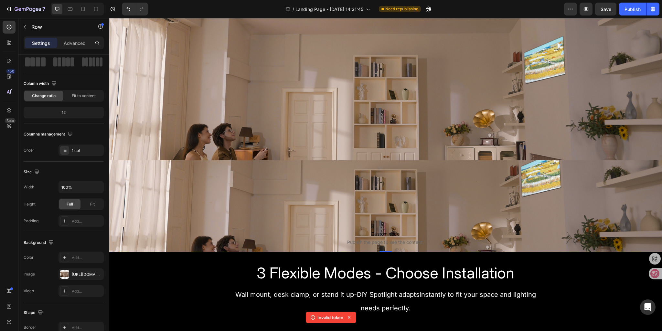
scroll to position [65, 0]
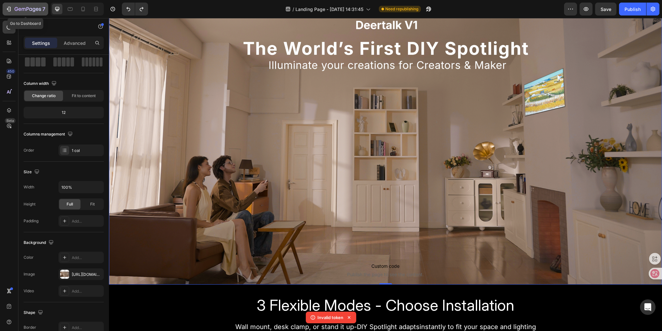
click at [34, 11] on icon "button" at bounding box center [28, 9] width 26 height 5
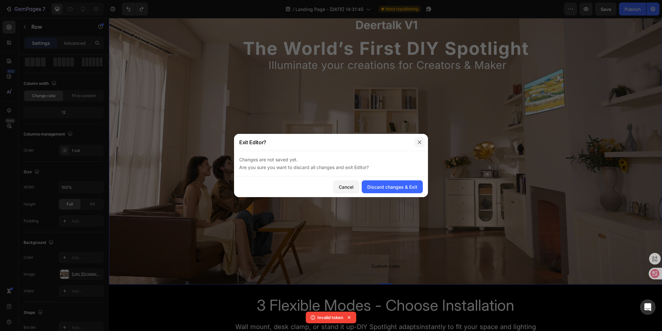
click at [418, 141] on icon "button" at bounding box center [419, 143] width 4 height 4
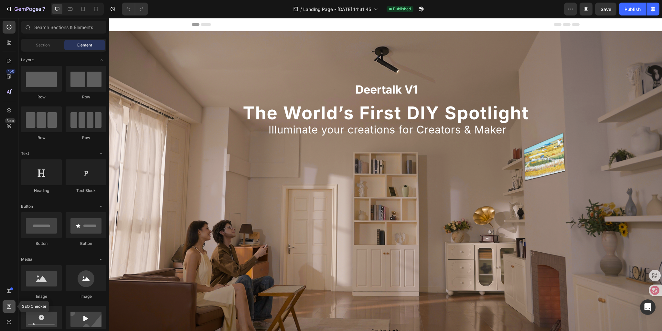
click at [12, 308] on icon at bounding box center [9, 307] width 6 height 6
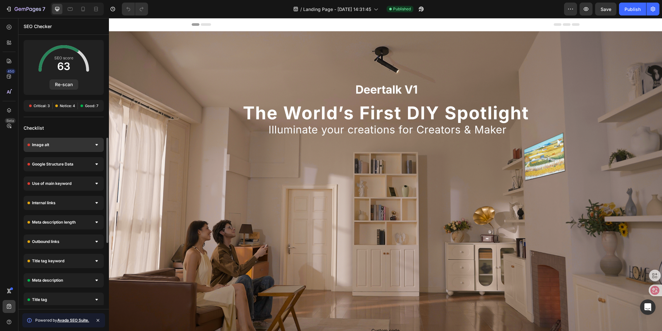
click at [97, 149] on div "Image alt" at bounding box center [64, 145] width 80 height 14
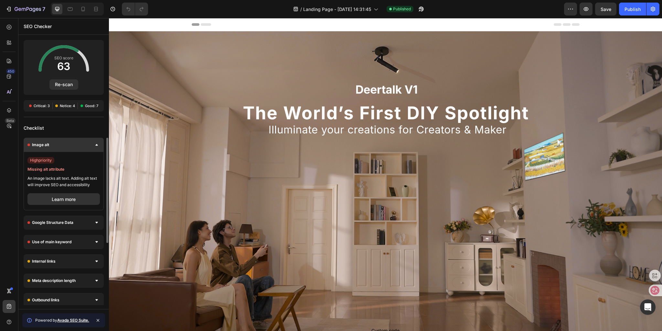
click at [97, 148] on div at bounding box center [96, 145] width 6 height 6
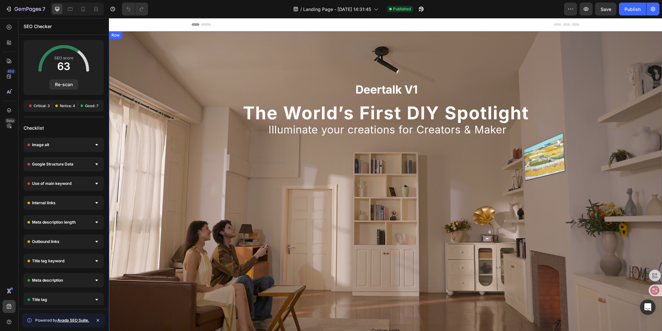
click at [220, 75] on div "Custom code Publish the page to see the content. Custom Code Row Sign Up Now to…" at bounding box center [385, 190] width 553 height 318
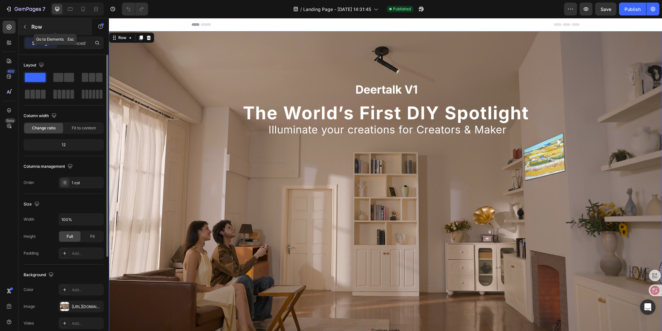
click at [26, 28] on icon "button" at bounding box center [25, 27] width 2 height 4
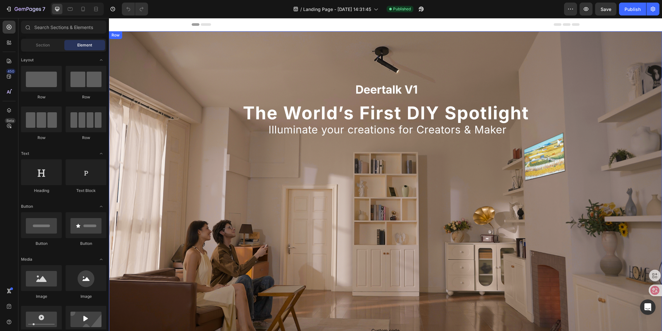
click at [121, 51] on div "Custom code Publish the page to see the content. Custom Code Row Sign Up Now to…" at bounding box center [385, 190] width 553 height 318
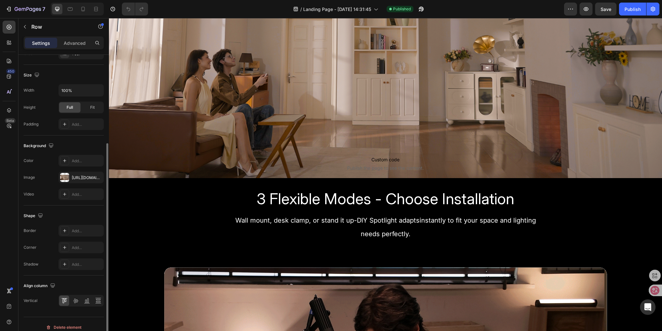
scroll to position [258, 0]
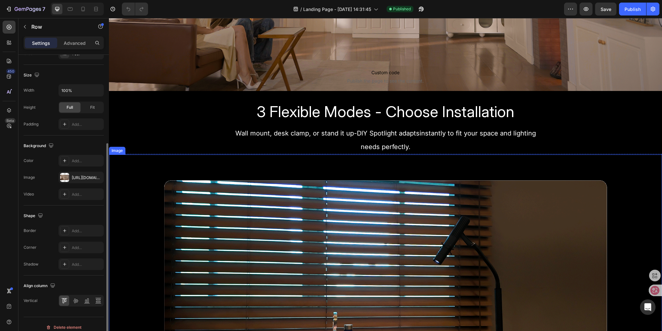
click at [166, 245] on img at bounding box center [385, 304] width 553 height 299
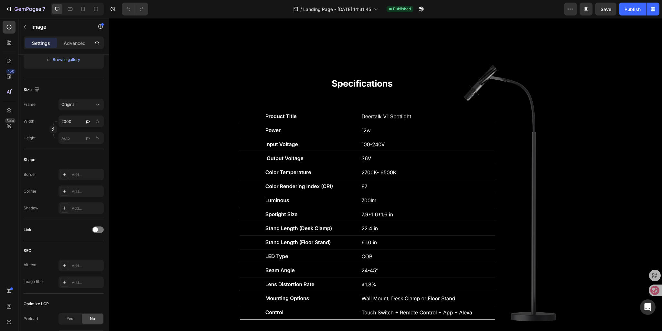
scroll to position [1951, 0]
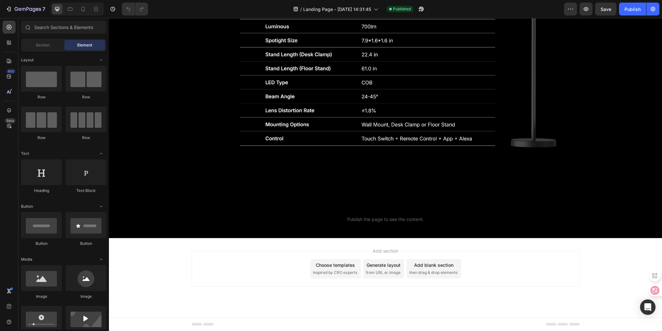
click at [225, 299] on div "Add section Choose templates inspired by CRO experts Generate layout from URL o…" at bounding box center [385, 277] width 553 height 79
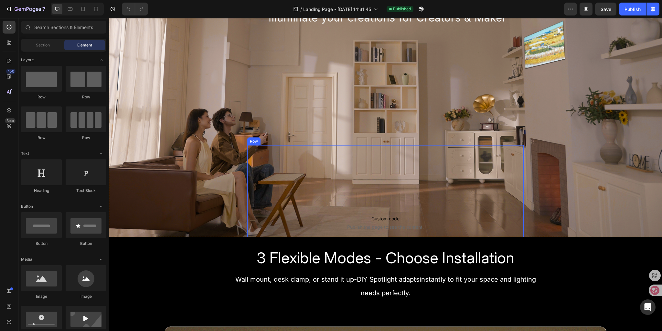
scroll to position [129, 0]
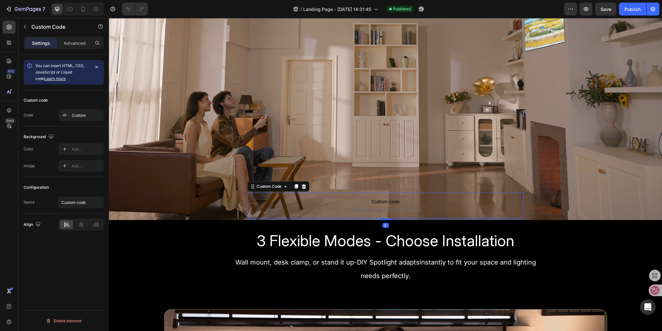
click at [328, 210] on span "Publish the page to see the content." at bounding box center [385, 210] width 277 height 6
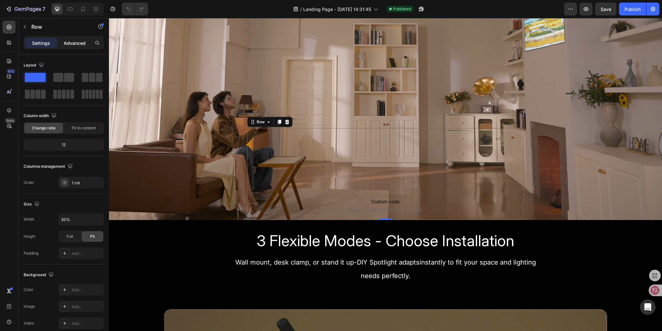
click at [64, 46] on p "Advanced" at bounding box center [75, 43] width 22 height 7
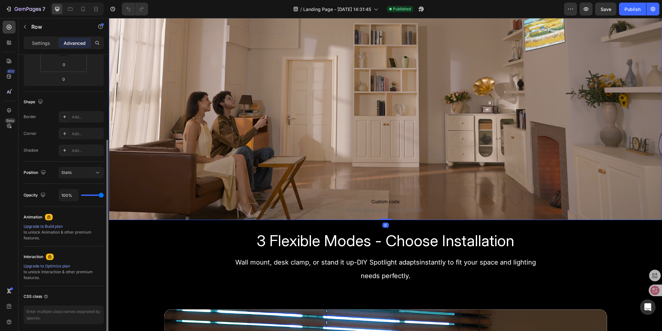
click at [200, 80] on div "Custom code Publish the page to see the content. Custom Code Row Sign Up Now to…" at bounding box center [385, 61] width 553 height 318
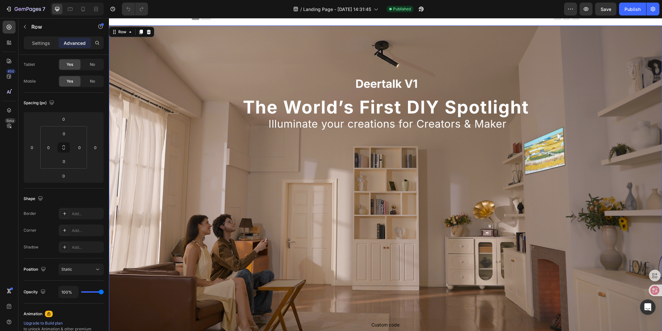
scroll to position [0, 0]
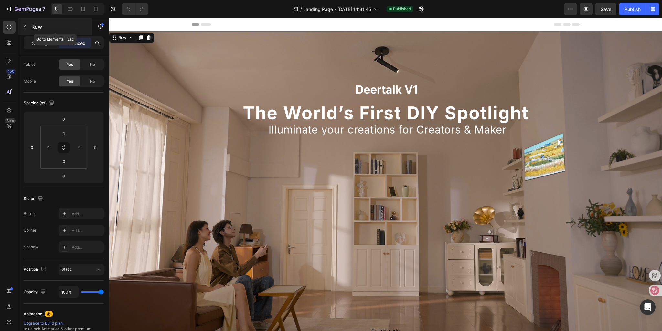
click at [26, 30] on button "button" at bounding box center [25, 27] width 10 height 10
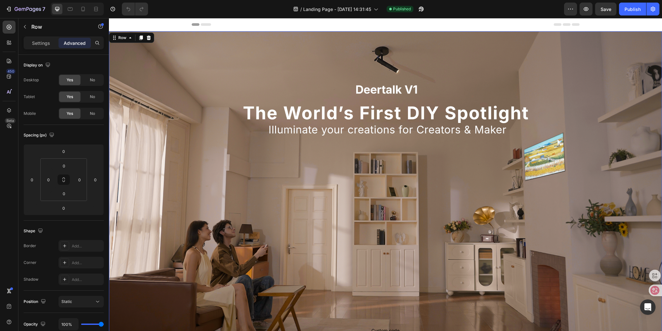
click at [230, 62] on div "Custom code Publish the page to see the content. Custom Code Row Sign Up Now to…" at bounding box center [385, 190] width 553 height 318
click at [28, 41] on div "Settings" at bounding box center [41, 43] width 32 height 10
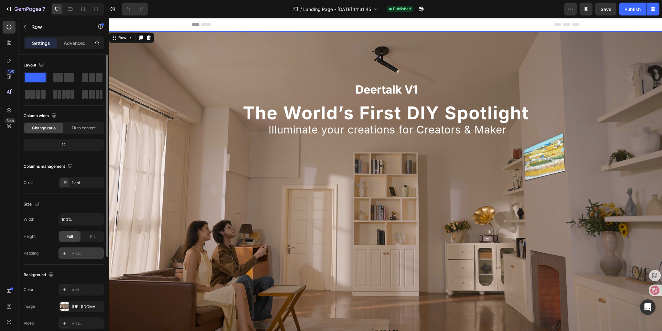
click at [68, 252] on div at bounding box center [64, 253] width 9 height 9
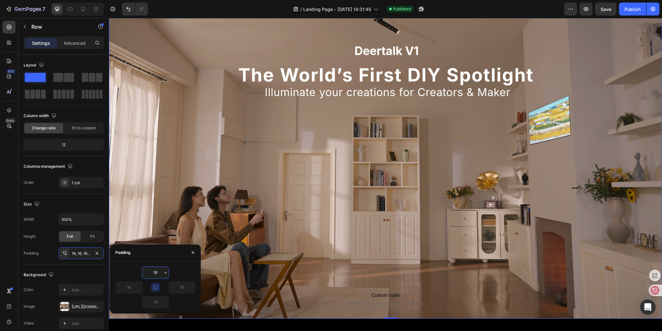
scroll to position [162, 0]
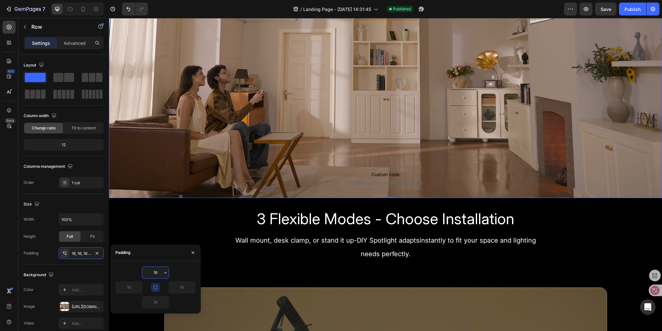
click at [156, 269] on input "16" at bounding box center [155, 273] width 26 height 12
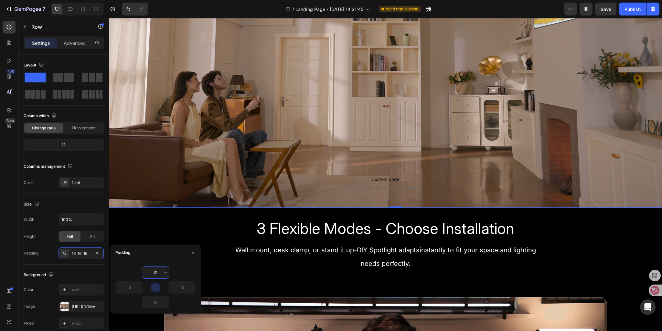
type input "3"
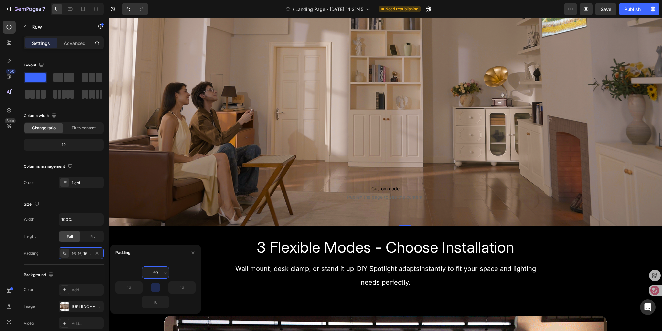
type input "600"
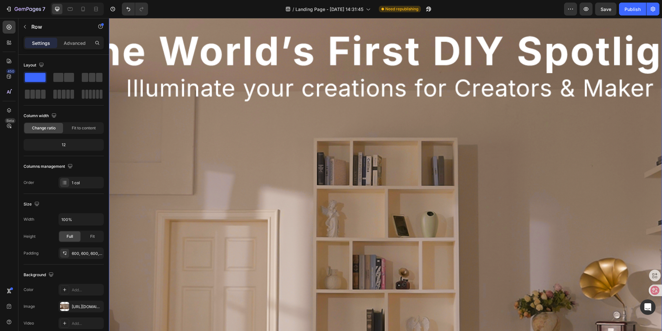
click at [256, 193] on div "Custom code Publish the page to see the content. Custom Code Row Sign Up Now to…" at bounding box center [385, 223] width 553 height 706
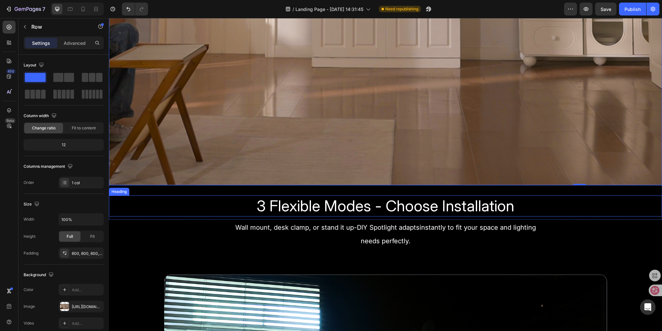
scroll to position [517, 0]
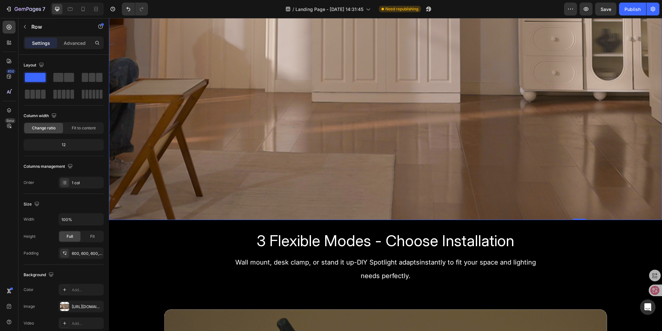
click at [89, 254] on div "600, 600, 600, 600" at bounding box center [81, 254] width 19 height 6
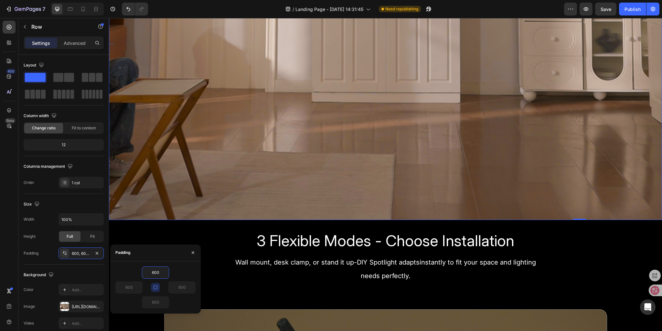
click at [154, 288] on icon "button" at bounding box center [155, 288] width 4 height 4
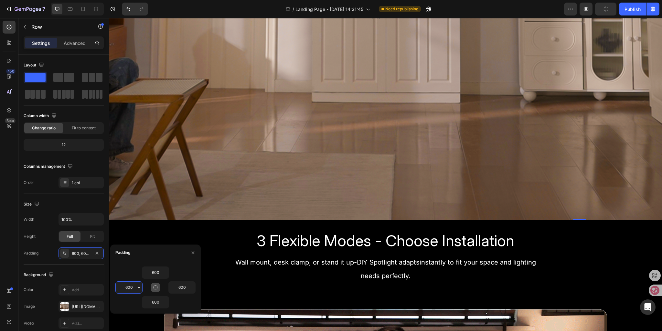
click at [134, 286] on input "600" at bounding box center [129, 288] width 26 height 12
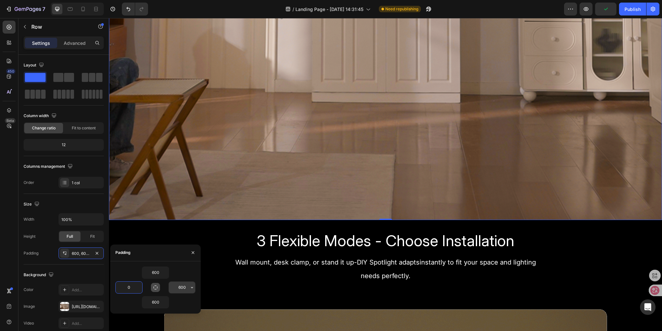
type input "0"
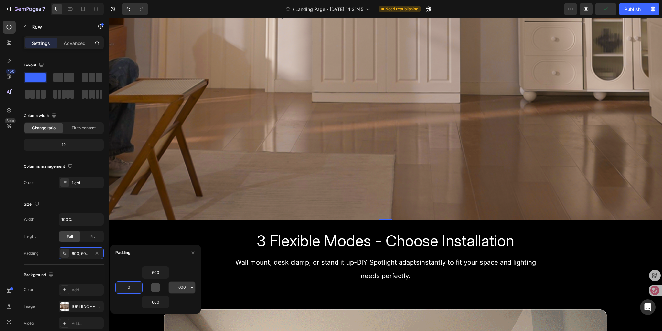
click at [183, 288] on input "600" at bounding box center [182, 288] width 26 height 12
type input "0"
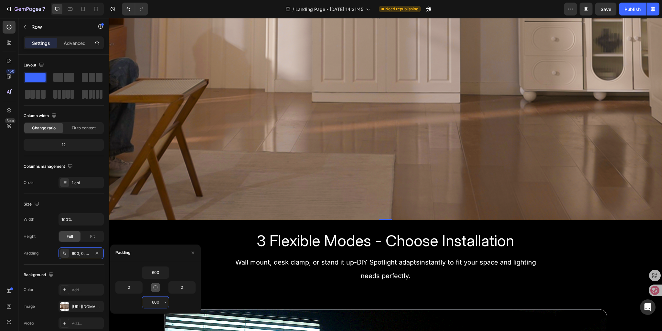
click at [159, 305] on input "600" at bounding box center [155, 303] width 26 height 12
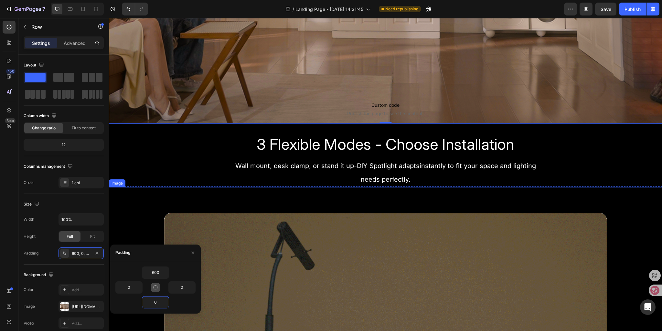
scroll to position [420, 0]
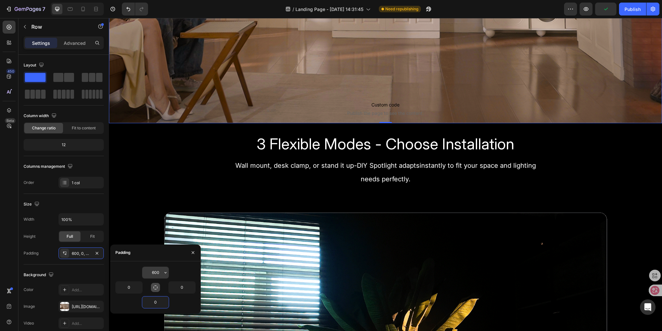
type input "0"
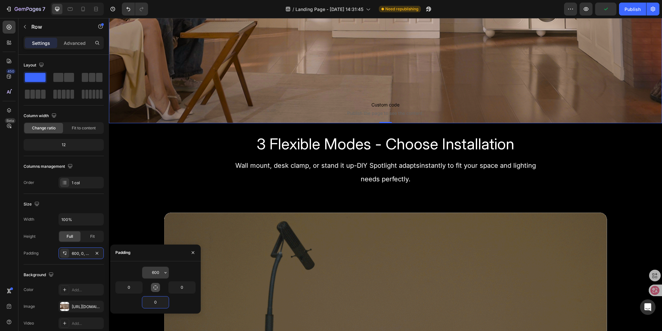
click at [155, 273] on input "600" at bounding box center [155, 273] width 26 height 12
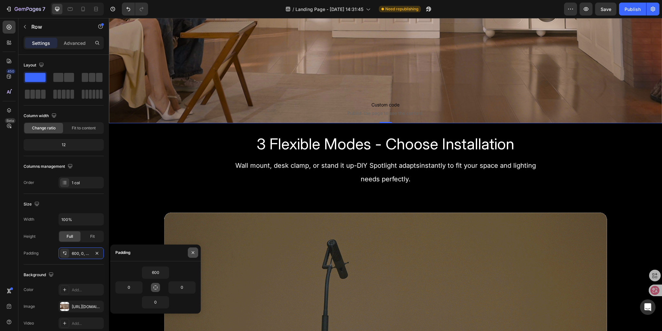
click at [194, 254] on icon "button" at bounding box center [192, 252] width 5 height 5
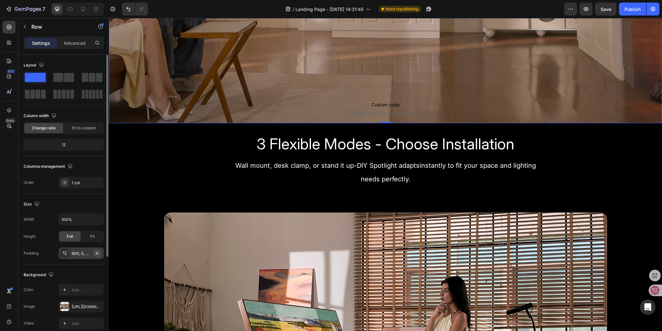
click at [96, 252] on icon "button" at bounding box center [96, 253] width 5 height 5
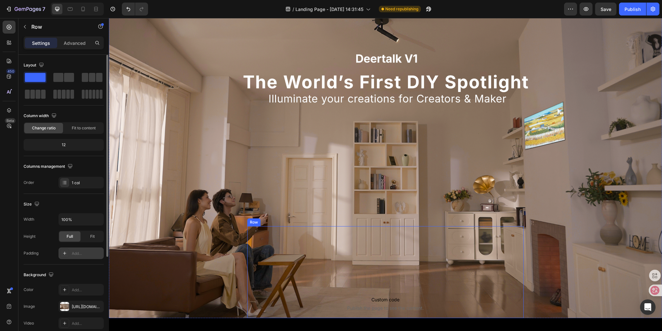
scroll to position [129, 0]
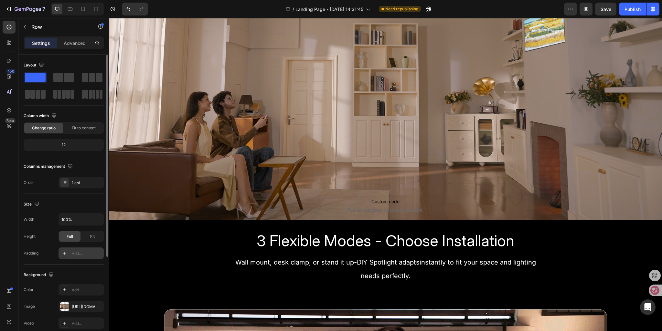
click at [218, 129] on div "Custom code Publish the page to see the content. Custom Code Row Sign Up Now to…" at bounding box center [385, 61] width 553 height 318
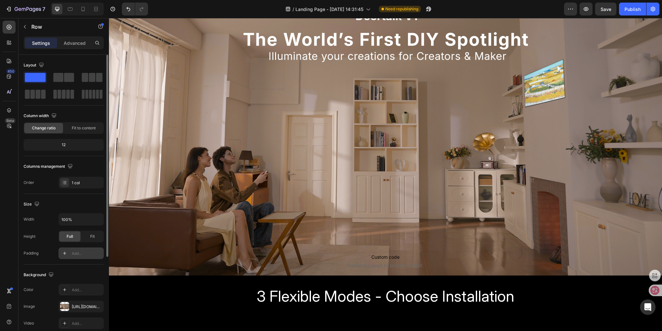
scroll to position [0, 0]
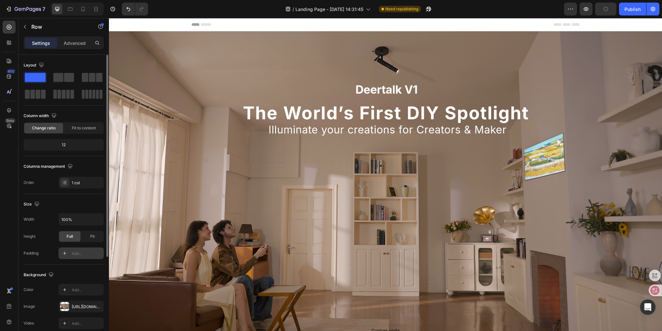
click at [352, 105] on div "Custom code Publish the page to see the content. Custom Code Row Sign Up Now to…" at bounding box center [385, 190] width 553 height 318
click at [67, 40] on p "Advanced" at bounding box center [75, 43] width 22 height 7
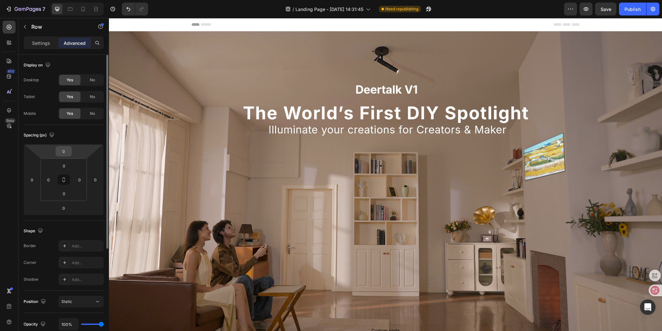
click at [64, 152] on input "0" at bounding box center [63, 152] width 13 height 10
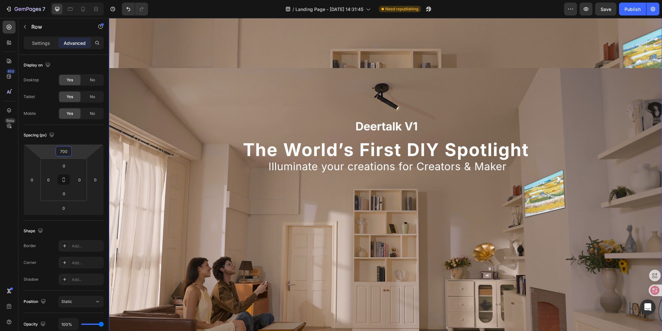
scroll to position [194, 0]
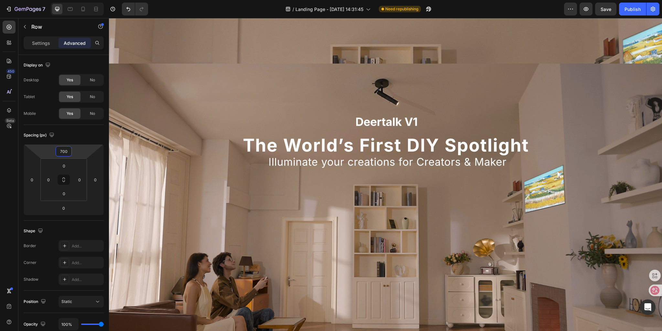
type input "700"
click at [171, 92] on div "Custom code Publish the page to see the content. Custom Code Row Sign Up Now to…" at bounding box center [385, 223] width 553 height 318
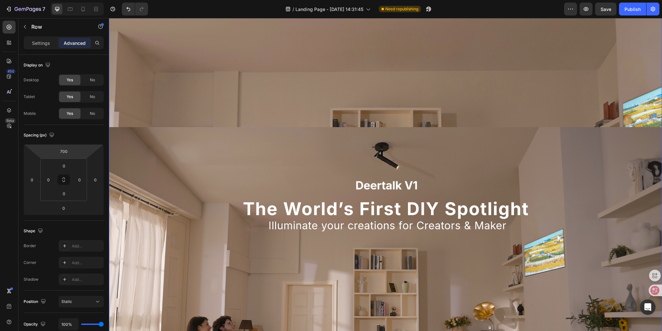
scroll to position [129, 0]
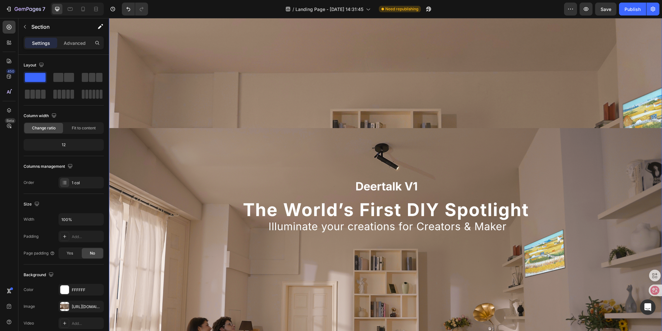
click at [212, 91] on div "Custom code Publish the page to see the content. Custom Code Row Sign Up Now to…" at bounding box center [385, 174] width 553 height 544
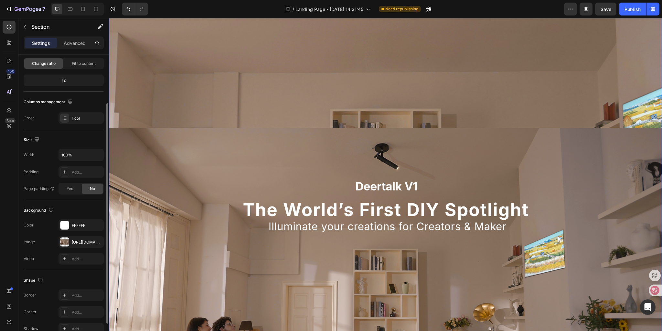
scroll to position [97, 0]
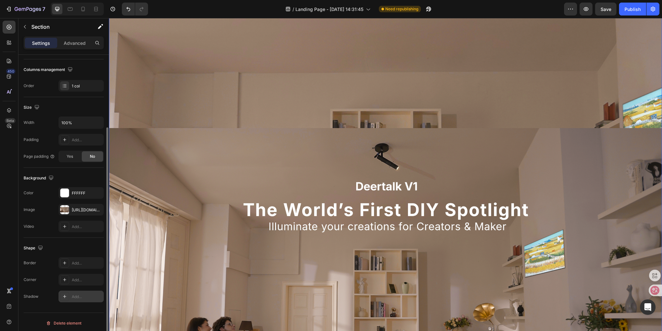
click at [77, 296] on div "Add..." at bounding box center [87, 297] width 30 height 6
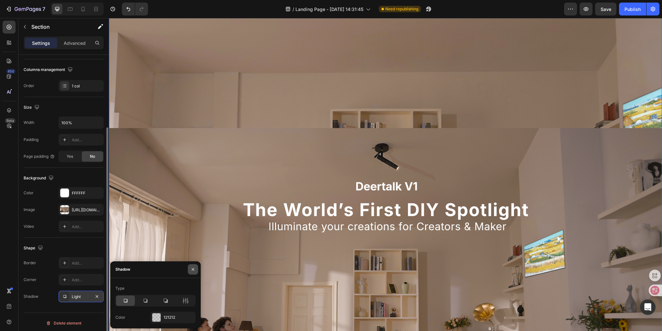
drag, startPoint x: 194, startPoint y: 270, endPoint x: 95, endPoint y: 241, distance: 103.2
click at [194, 270] on icon "button" at bounding box center [192, 269] width 5 height 5
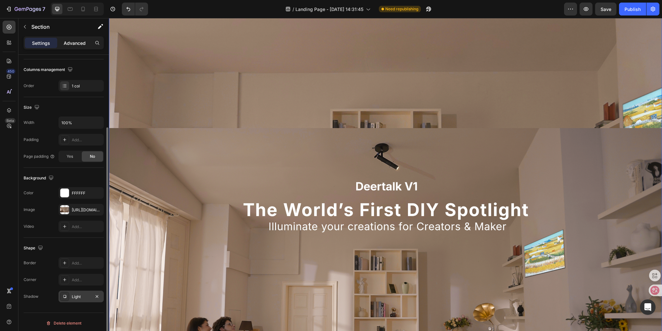
click at [77, 44] on p "Advanced" at bounding box center [75, 43] width 22 height 7
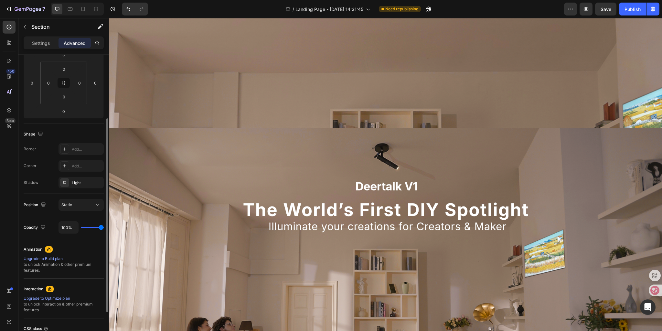
scroll to position [162, 0]
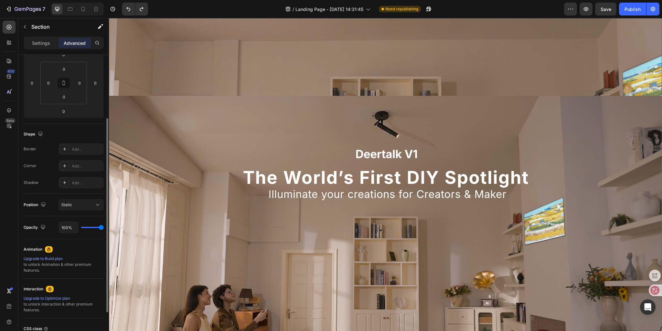
click at [173, 70] on div "Custom code Publish the page to see the content. Custom Code Row Sign Up Now to…" at bounding box center [385, 142] width 553 height 544
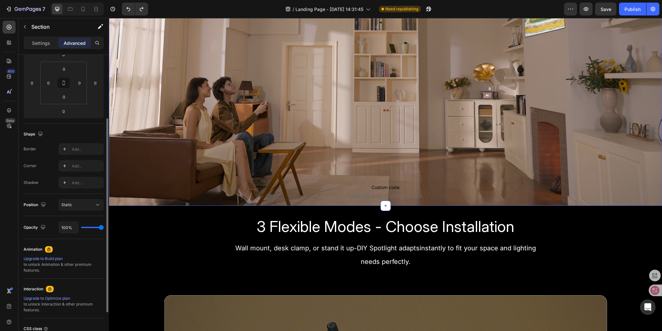
scroll to position [65, 0]
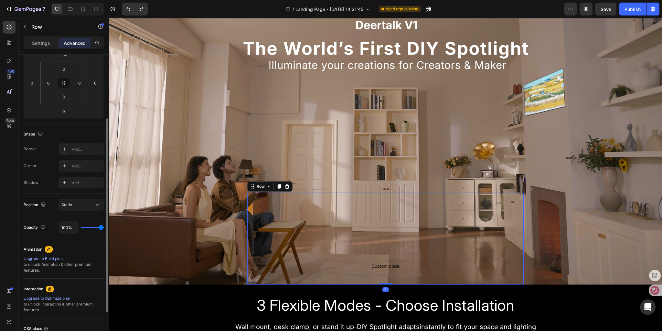
click at [272, 207] on div "Custom code Publish the page to see the content. Custom Code Row Sign Up Now to…" at bounding box center [385, 239] width 277 height 92
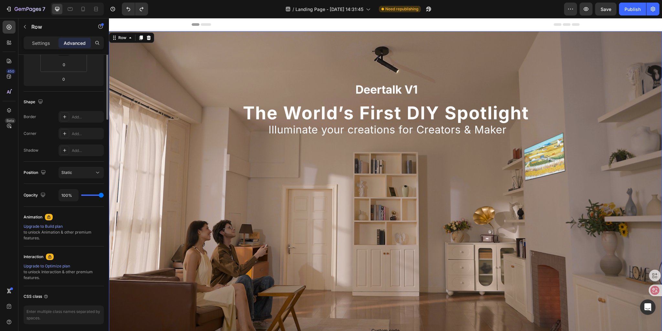
scroll to position [0, 0]
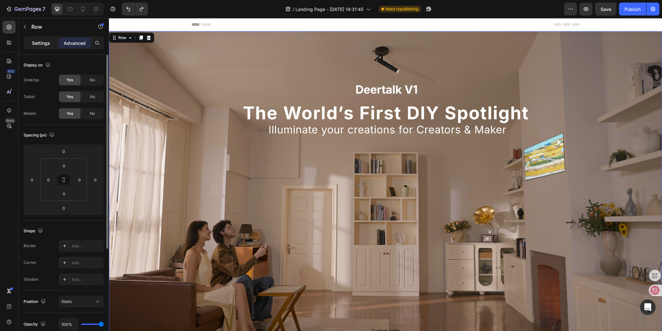
click at [30, 44] on div "Settings" at bounding box center [41, 43] width 32 height 10
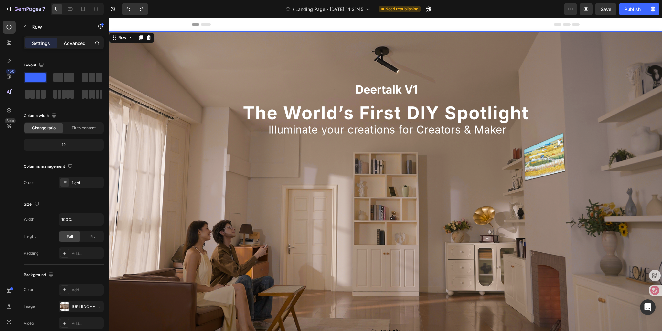
click at [61, 44] on div "Advanced" at bounding box center [74, 43] width 32 height 10
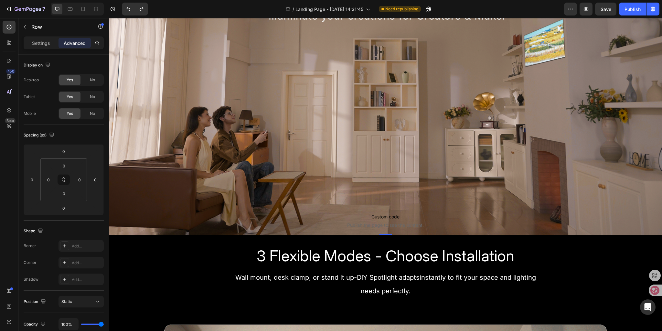
scroll to position [129, 0]
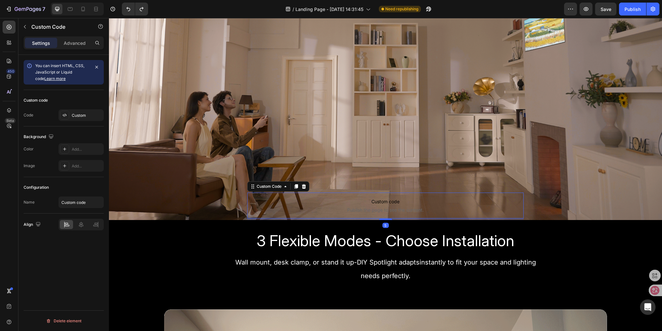
click at [320, 194] on p "Custom code Publish the page to see the content." at bounding box center [385, 206] width 277 height 26
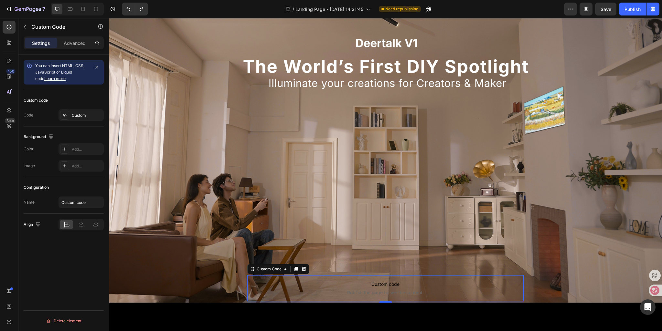
scroll to position [0, 0]
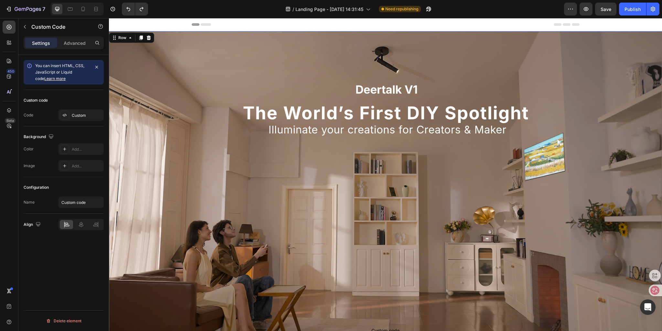
click at [257, 158] on div "Custom code Publish the page to see the content. Custom Code Row Sign Up Now to…" at bounding box center [385, 190] width 553 height 318
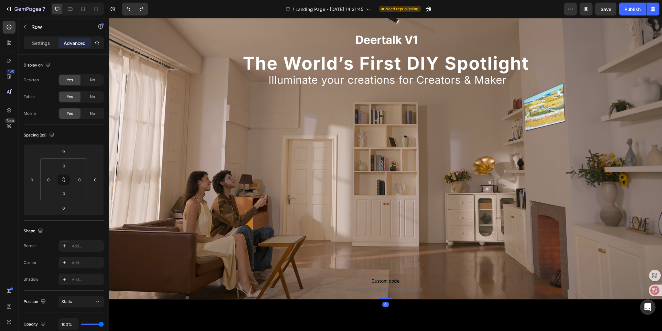
scroll to position [129, 0]
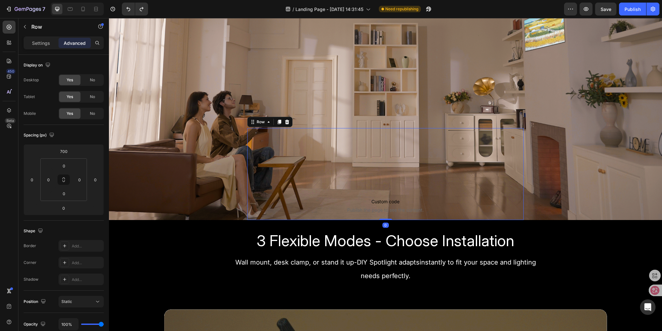
click at [262, 146] on div "Custom code Publish the page to see the content. Custom Code Row Sign Up Now to…" at bounding box center [385, 174] width 277 height 92
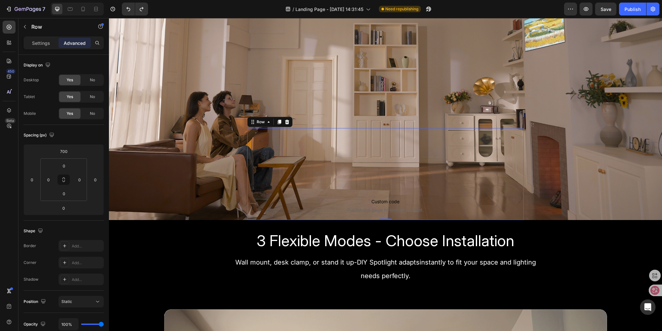
scroll to position [162, 0]
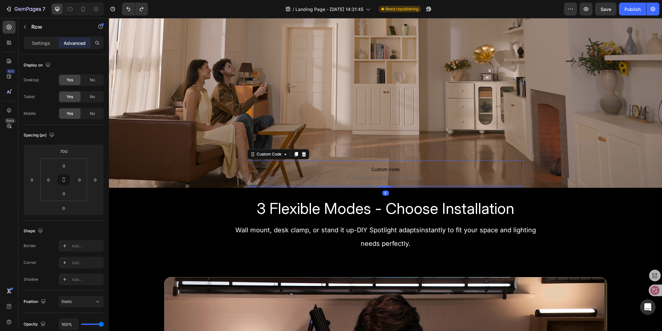
click at [356, 166] on span "Custom code" at bounding box center [385, 170] width 277 height 8
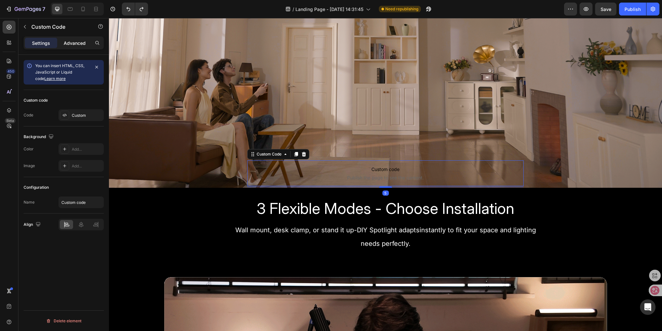
click at [65, 41] on p "Advanced" at bounding box center [75, 43] width 22 height 7
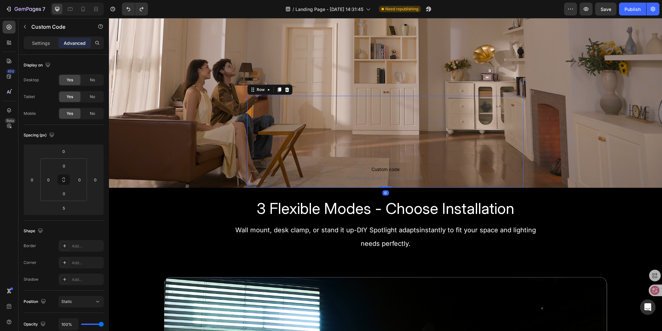
click at [259, 123] on div "Custom code Publish the page to see the content. Custom Code Row Sign Up Now to…" at bounding box center [385, 142] width 277 height 92
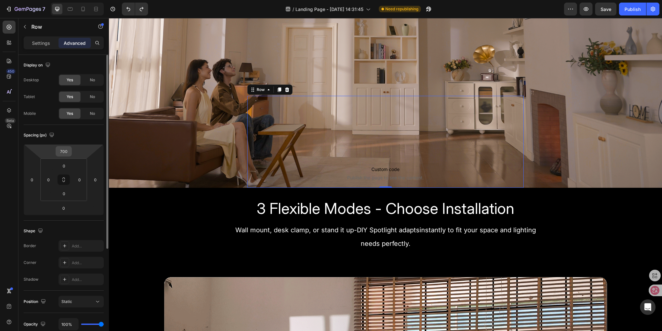
click at [61, 151] on input "700" at bounding box center [63, 152] width 13 height 10
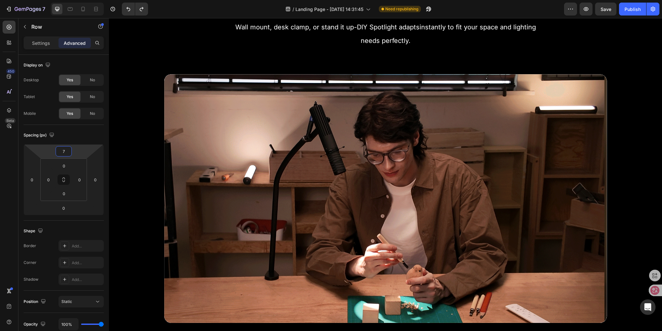
scroll to position [141, 0]
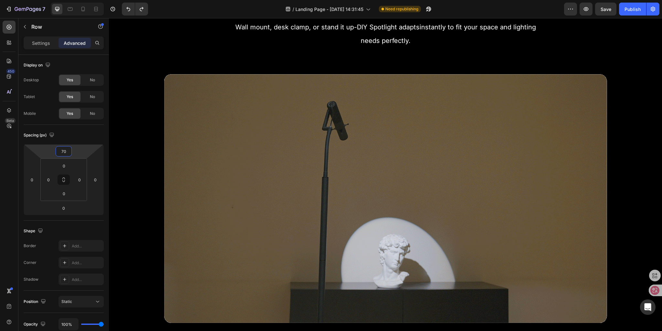
type input "700"
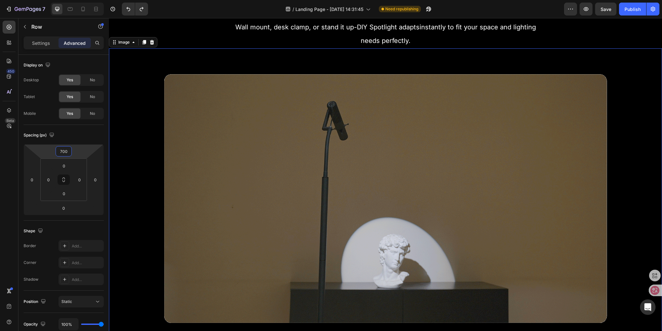
click at [171, 55] on img at bounding box center [385, 197] width 553 height 299
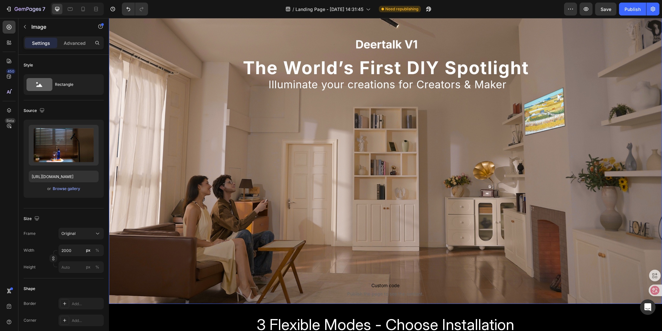
scroll to position [0, 0]
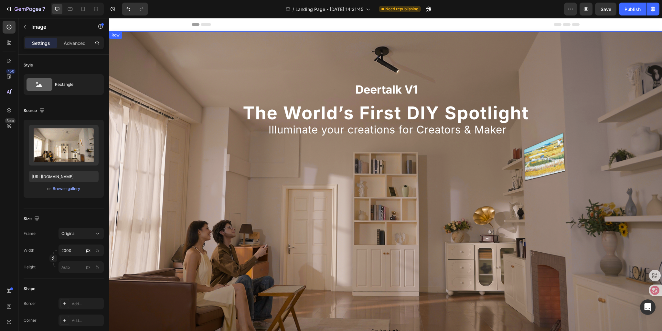
click at [320, 150] on div "Custom code Publish the page to see the content. Custom Code Row Sign Up Now to…" at bounding box center [385, 190] width 553 height 318
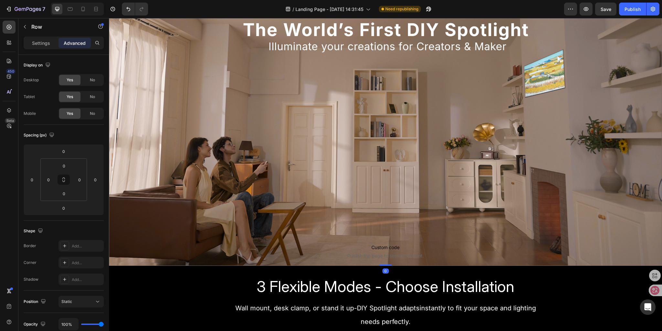
scroll to position [129, 0]
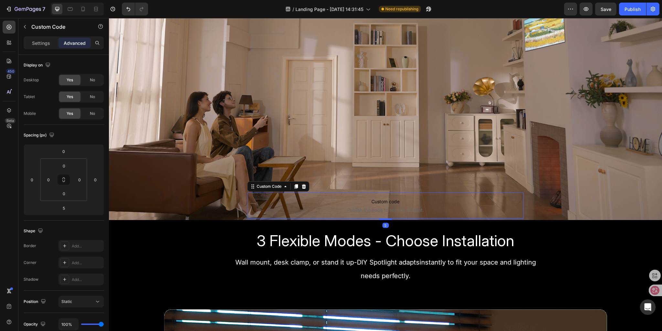
click at [354, 207] on span "Publish the page to see the content." at bounding box center [385, 210] width 277 height 6
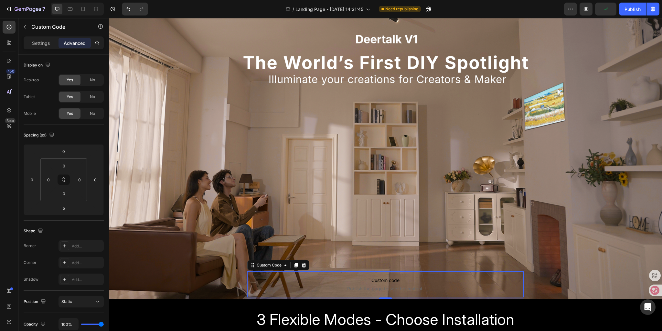
scroll to position [32, 0]
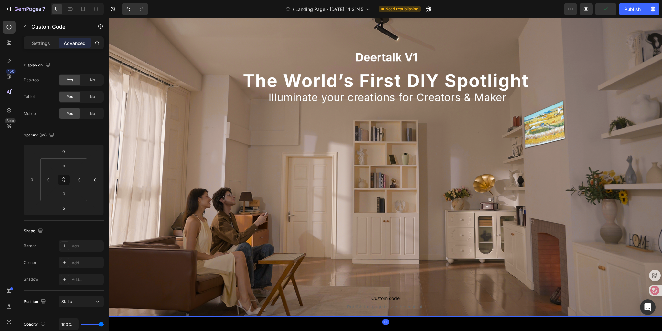
click at [149, 111] on div "Custom code Publish the page to see the content. Custom Code Row Sign Up Now to…" at bounding box center [385, 158] width 553 height 318
click at [34, 44] on p "Settings" at bounding box center [41, 43] width 18 height 7
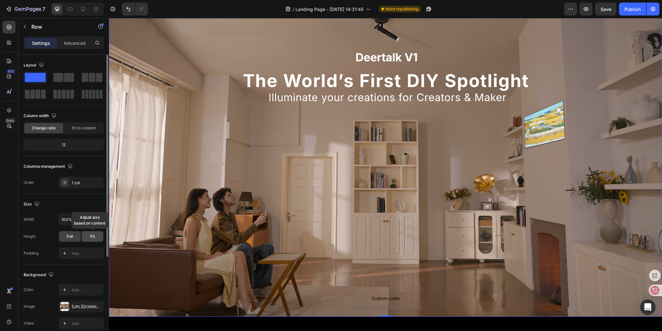
click at [93, 239] on span "Fit" at bounding box center [92, 237] width 5 height 6
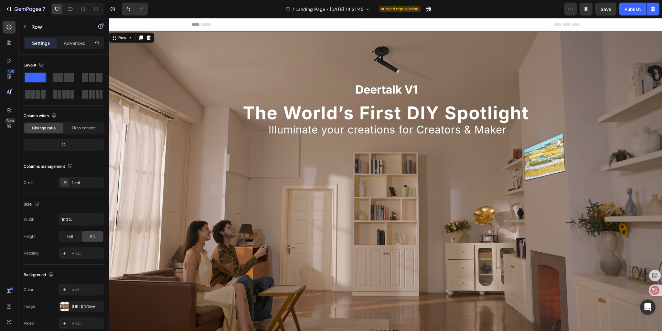
scroll to position [129, 0]
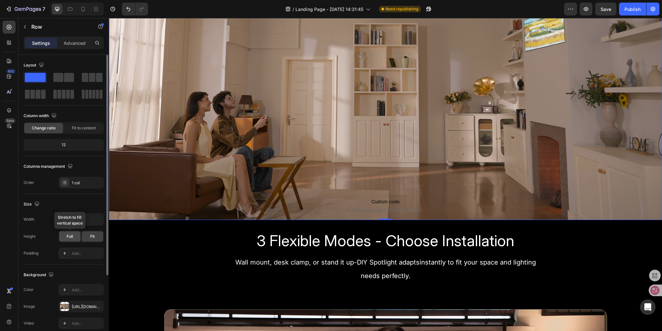
click at [76, 235] on div "Full" at bounding box center [69, 237] width 21 height 10
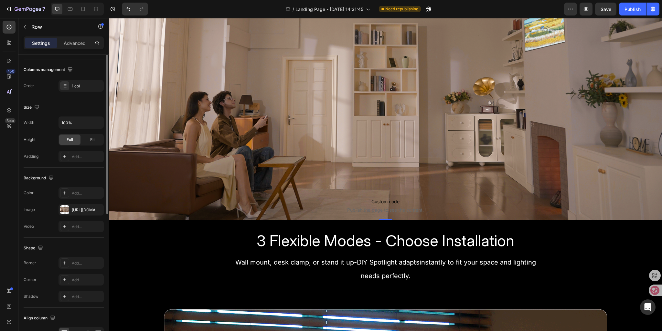
scroll to position [0, 0]
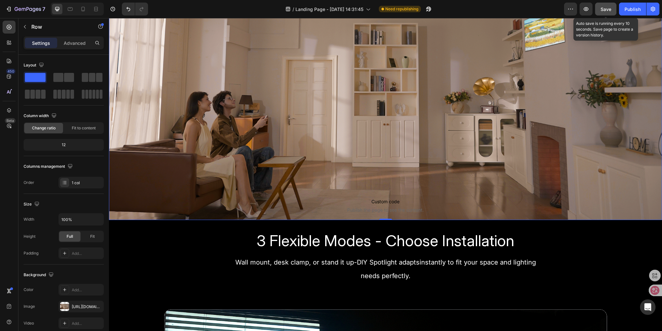
click at [608, 10] on span "Save" at bounding box center [605, 8] width 11 height 5
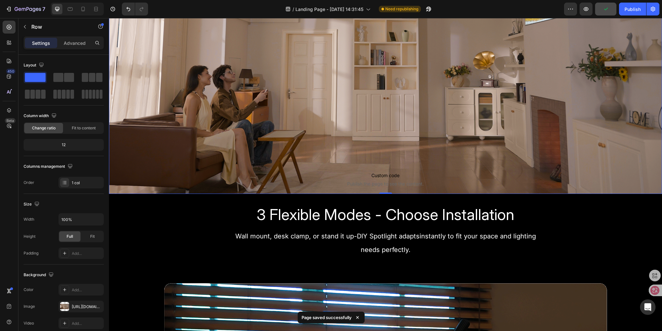
scroll to position [226, 0]
